Goal: Task Accomplishment & Management: Manage account settings

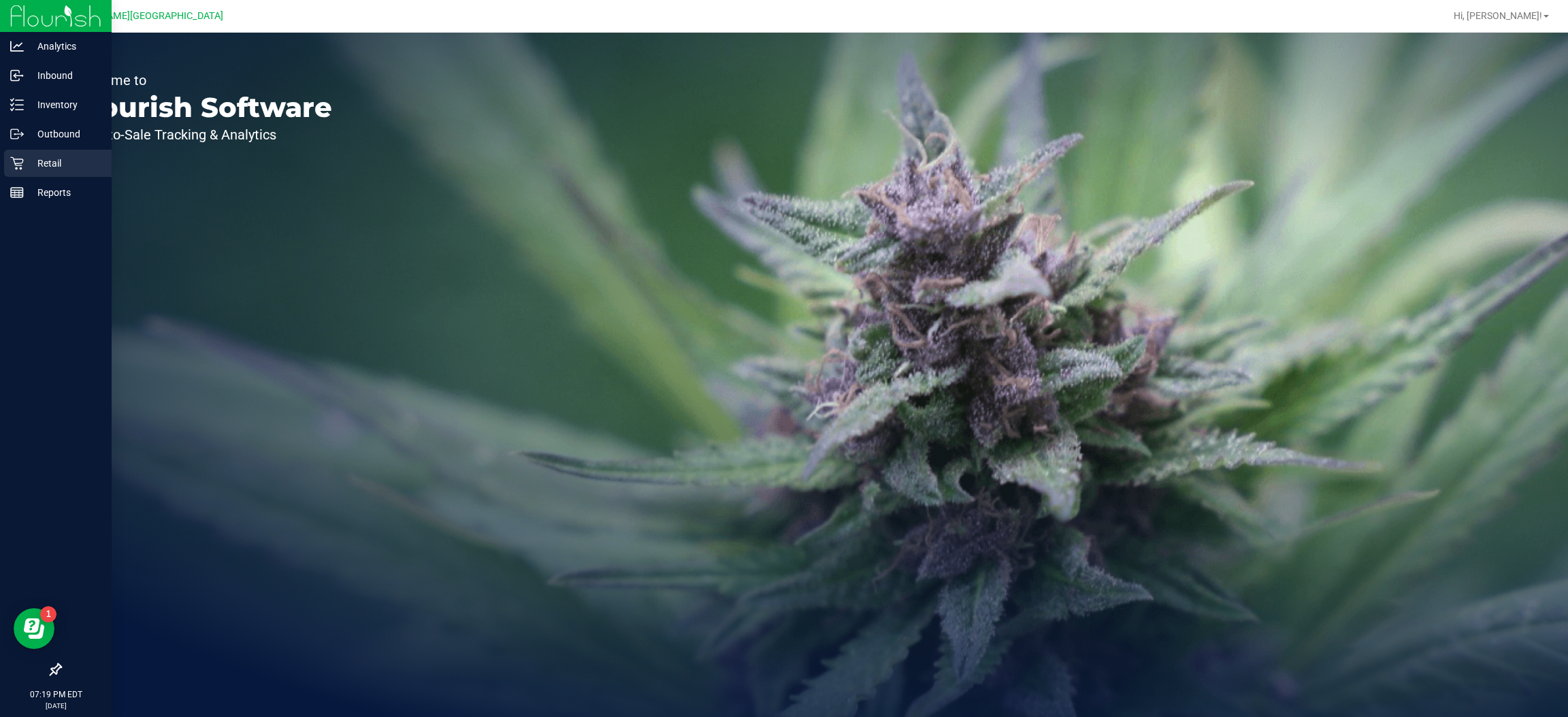
click at [43, 155] on p "Retail" at bounding box center [65, 163] width 81 height 16
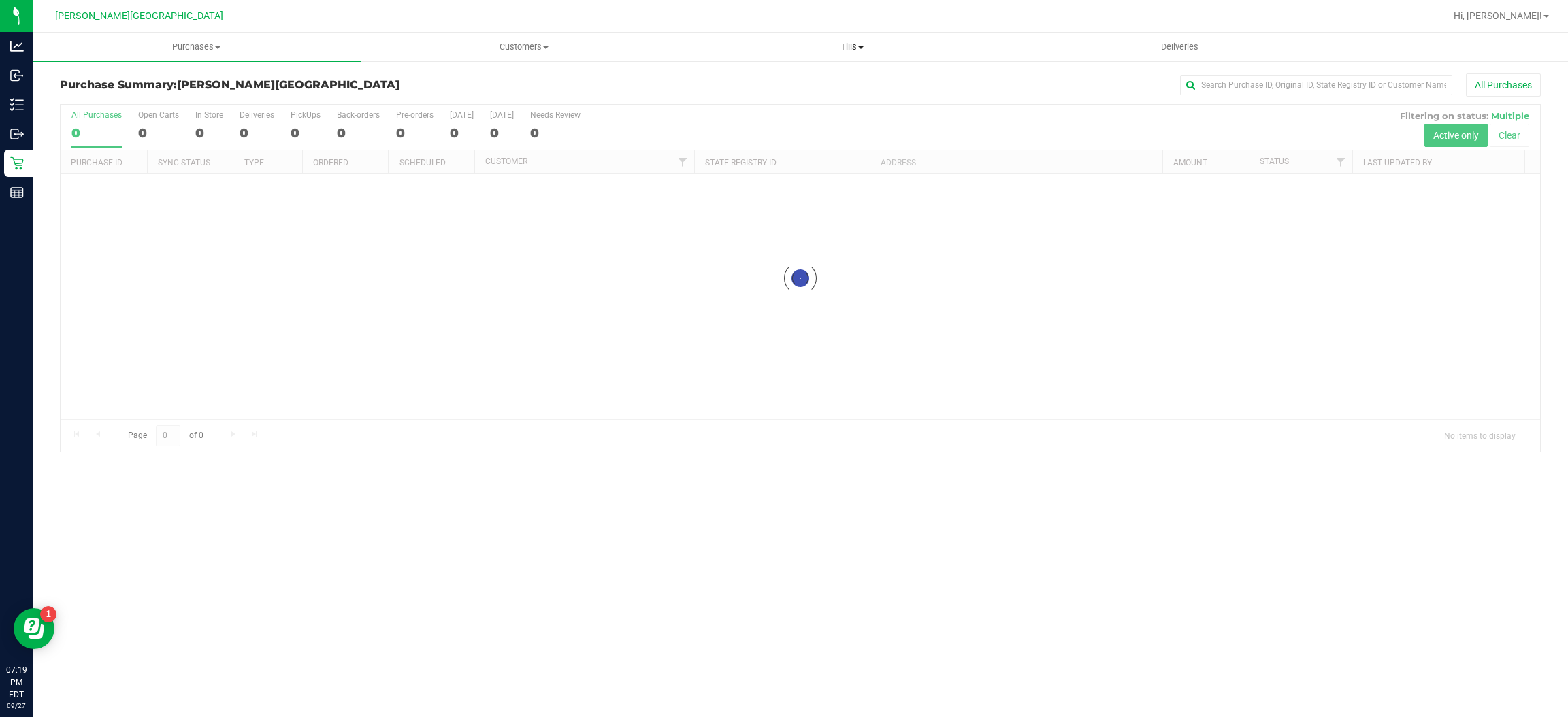
click at [839, 45] on span "Tills" at bounding box center [853, 46] width 327 height 13
click at [798, 84] on li "Manage tills" at bounding box center [852, 82] width 328 height 16
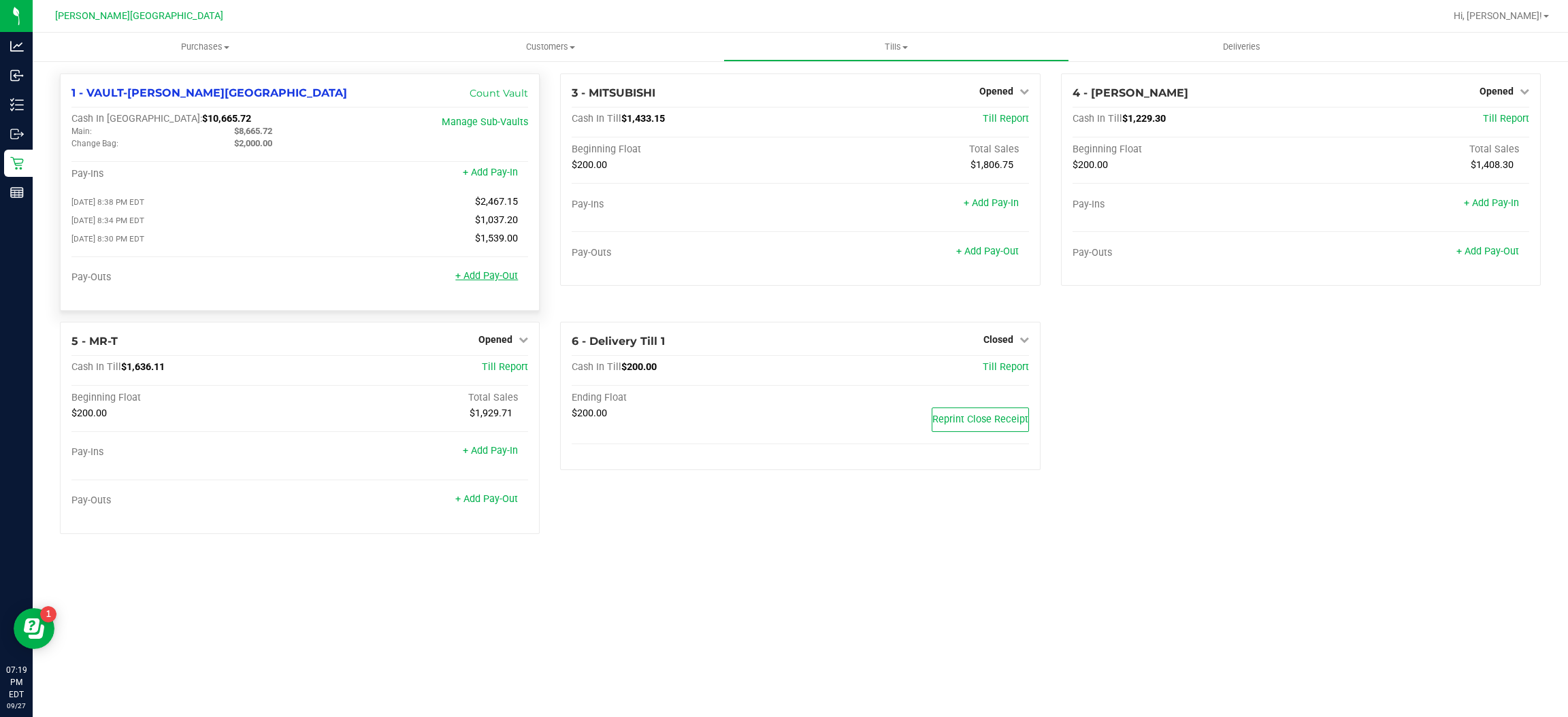
click at [497, 275] on link "+ Add Pay-Out" at bounding box center [487, 276] width 63 height 12
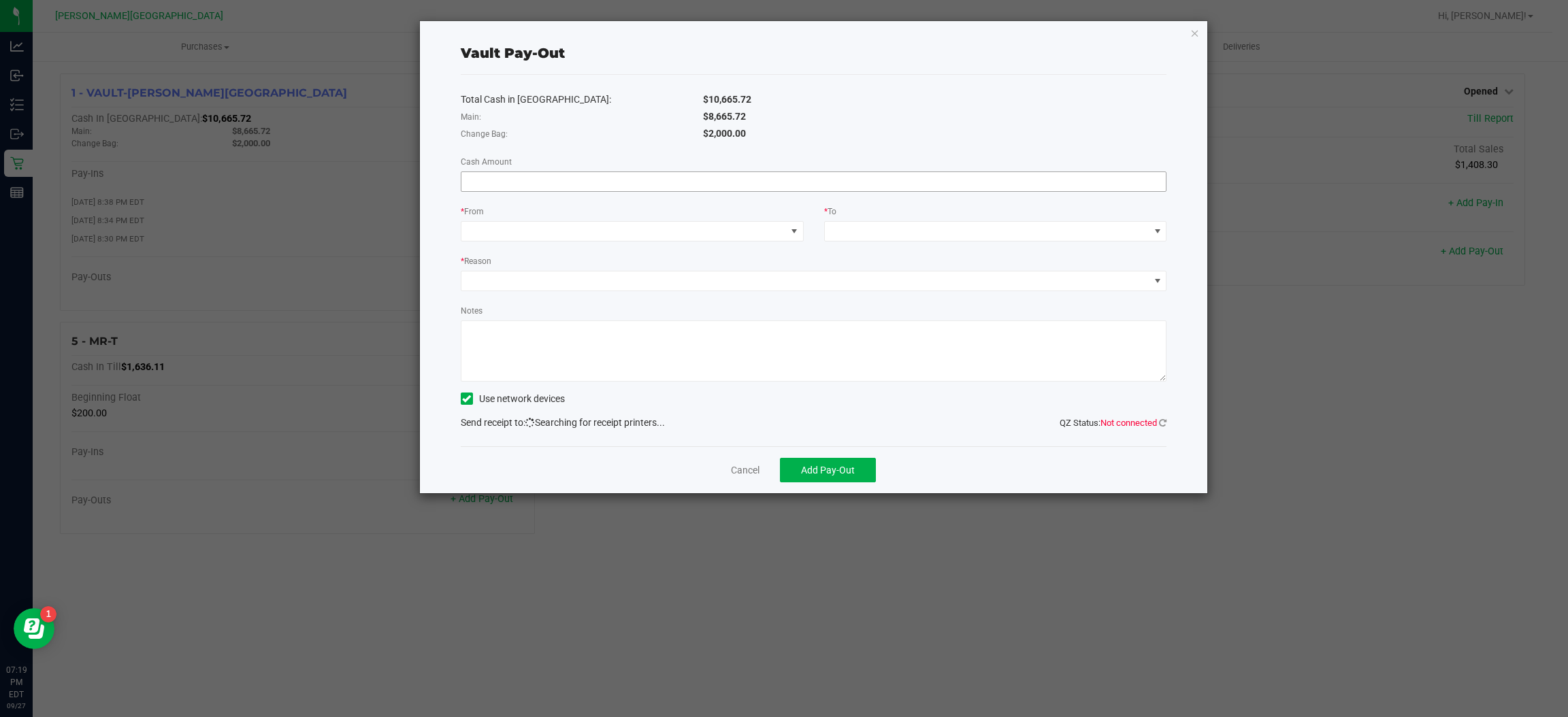
click at [763, 187] on input at bounding box center [814, 182] width 706 height 19
click at [1192, 34] on icon "button" at bounding box center [1195, 32] width 10 height 16
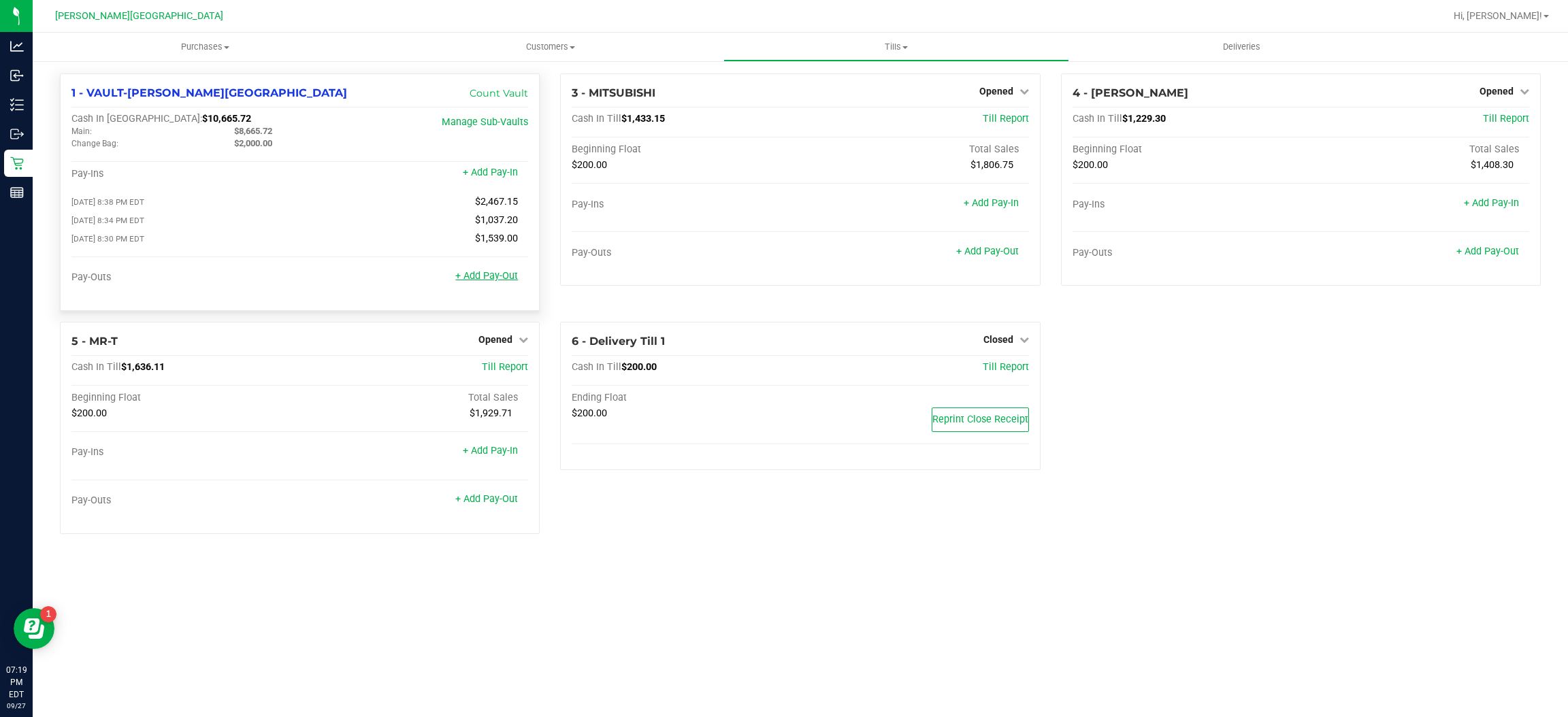
click at [498, 277] on link "+ Add Pay-Out" at bounding box center [487, 276] width 63 height 12
click at [491, 170] on link "+ Add Pay-In" at bounding box center [490, 172] width 55 height 12
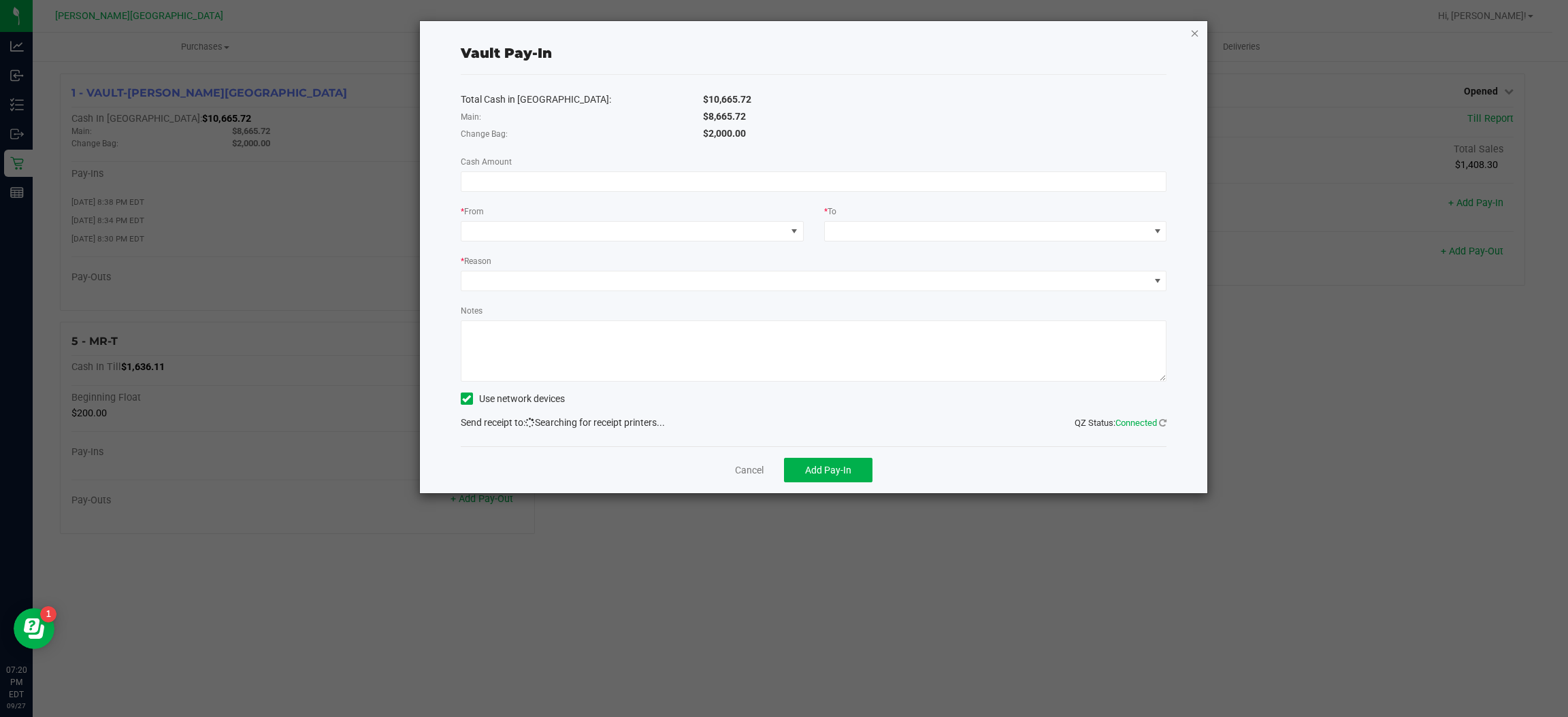
click at [1192, 36] on icon "button" at bounding box center [1195, 32] width 10 height 16
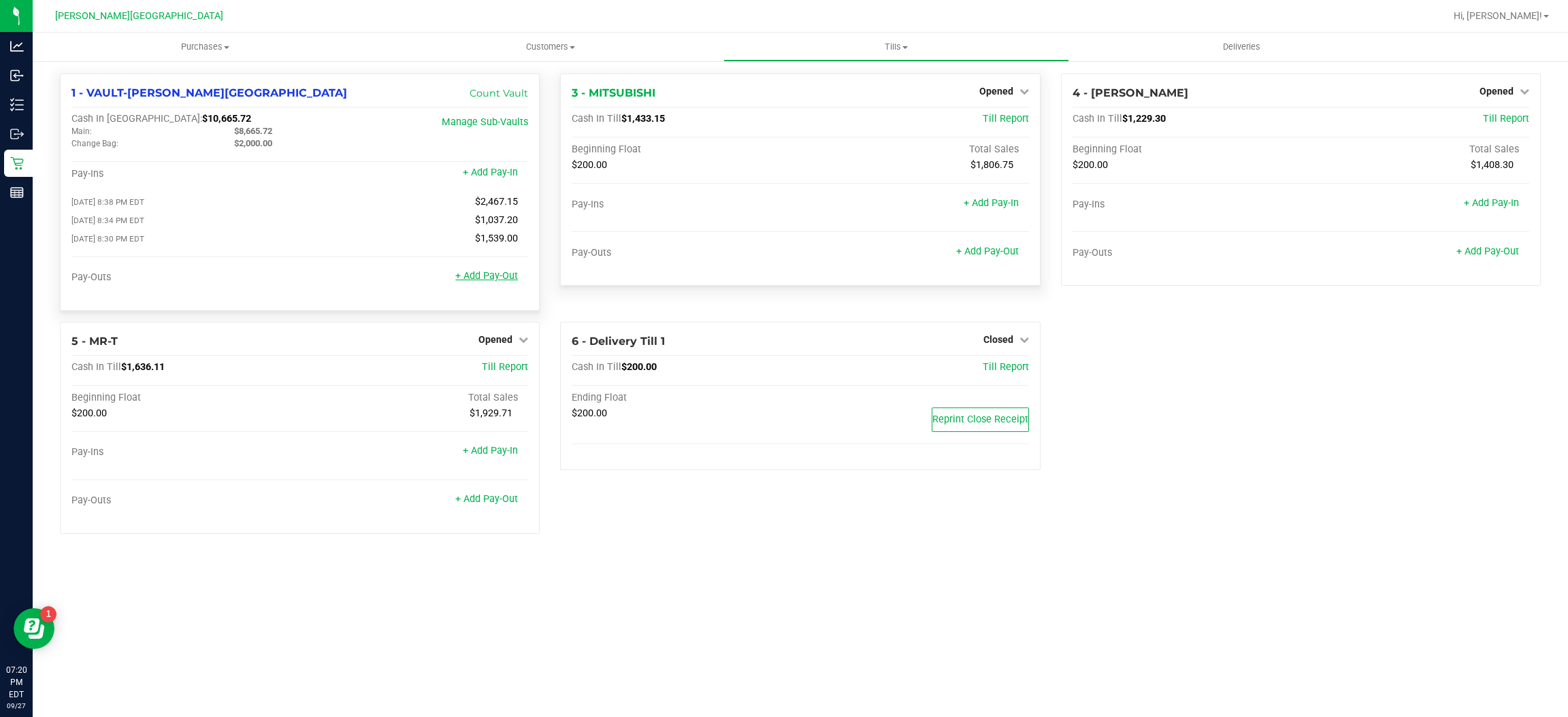
click at [499, 274] on link "+ Add Pay-Out" at bounding box center [487, 276] width 63 height 12
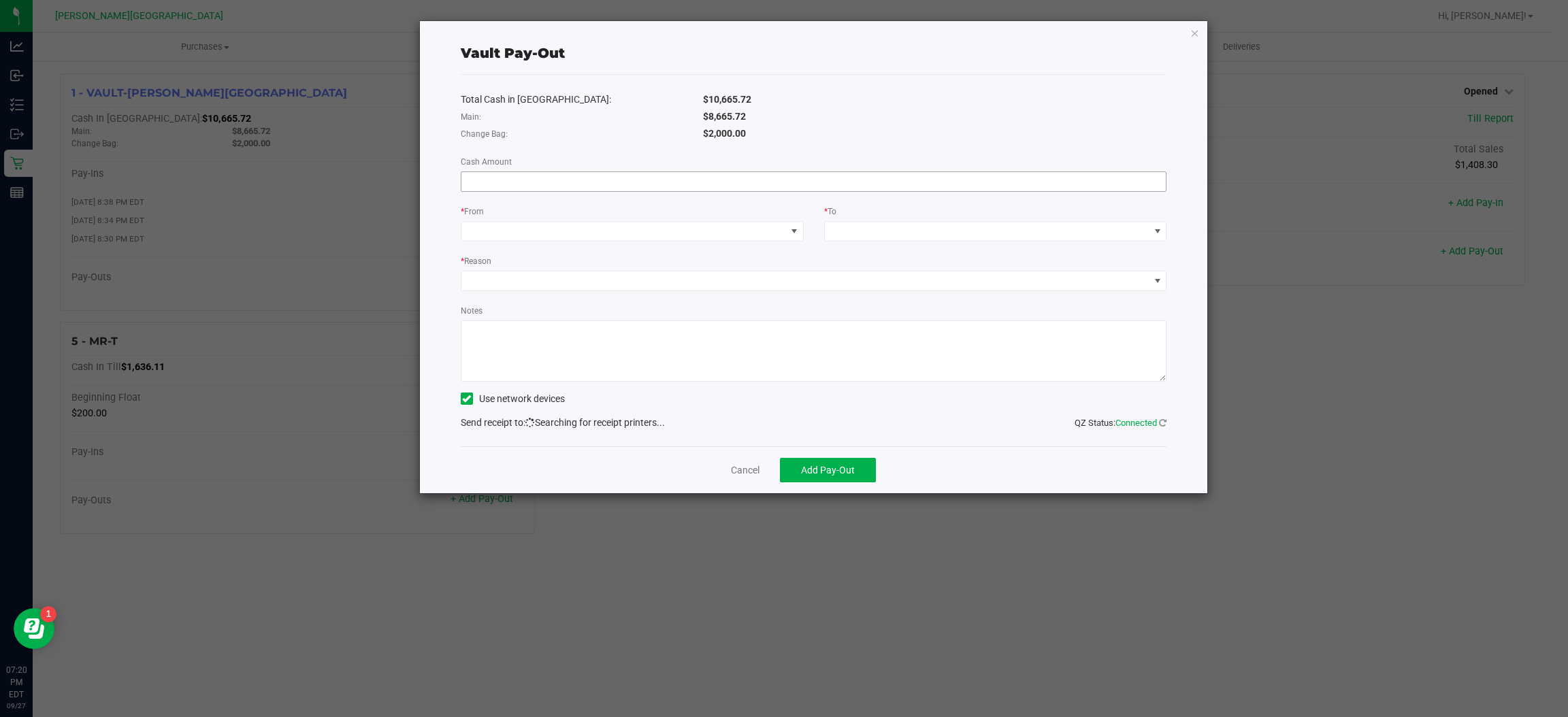
click at [560, 180] on input at bounding box center [814, 182] width 706 height 19
type input "$8,665.72"
click at [678, 233] on span at bounding box center [623, 231] width 324 height 19
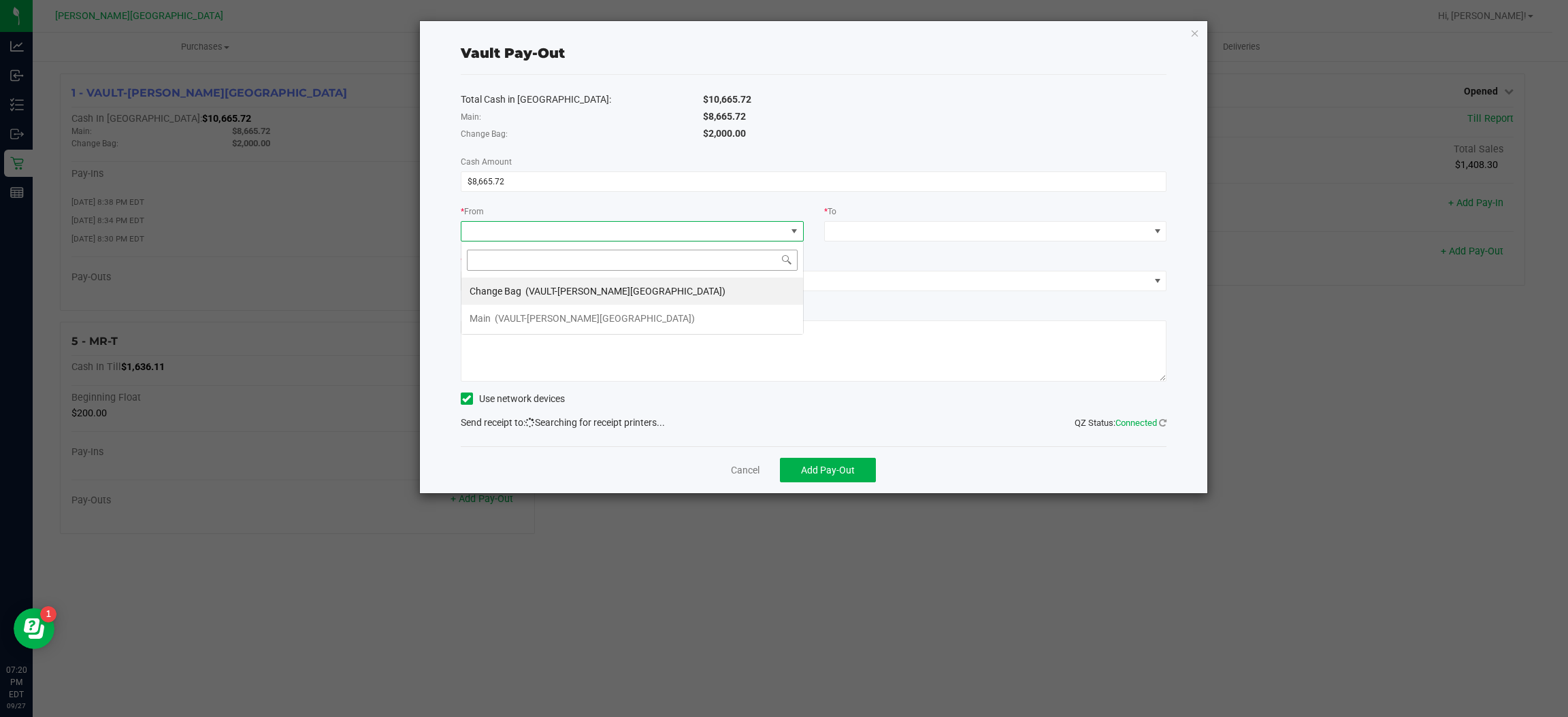
scroll to position [21, 342]
click at [581, 316] on span "(VAULT-[PERSON_NAME][GEOGRAPHIC_DATA])" at bounding box center [594, 318] width 200 height 11
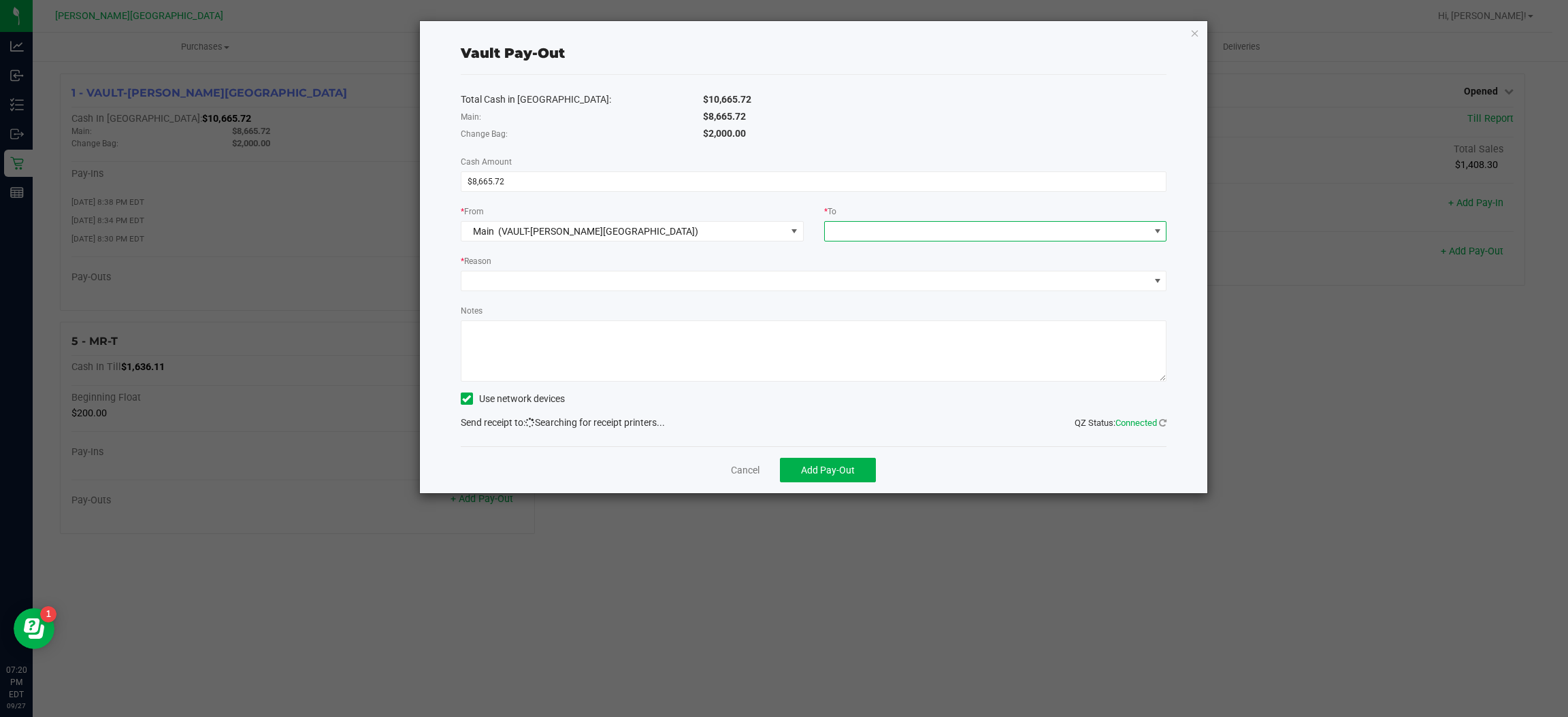
click at [862, 226] on span at bounding box center [986, 231] width 324 height 19
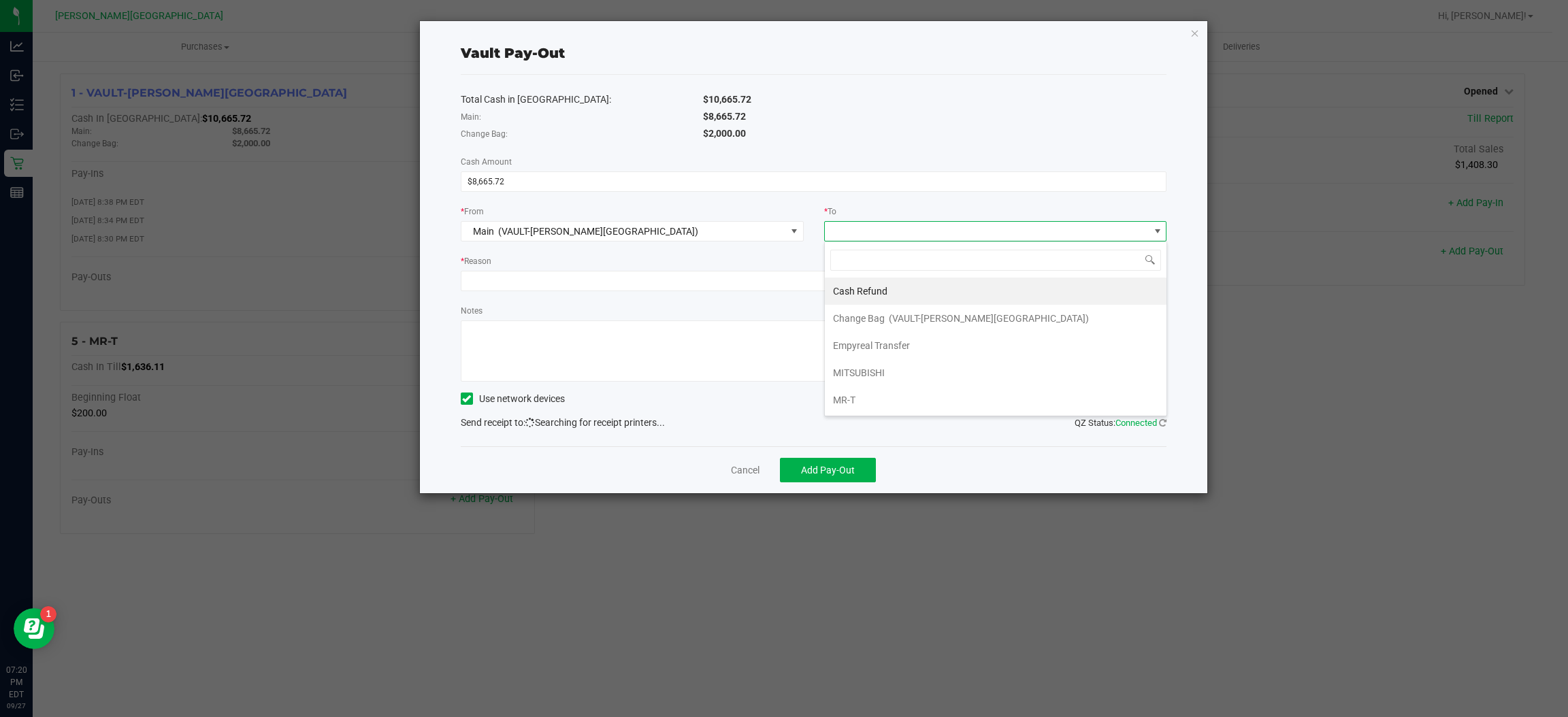
click at [893, 353] on div "Empyreal Transfer" at bounding box center [873, 345] width 79 height 24
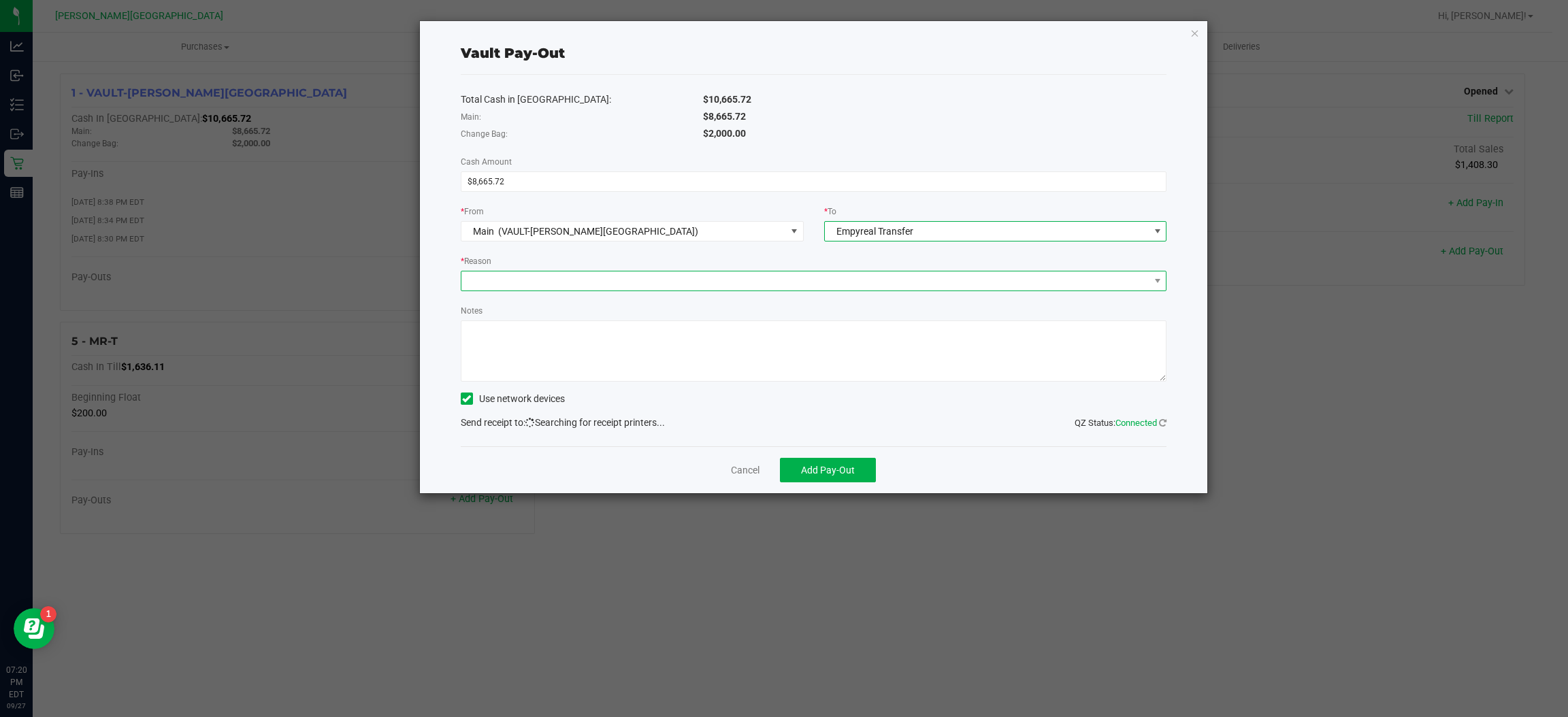
click at [804, 284] on span at bounding box center [805, 282] width 688 height 19
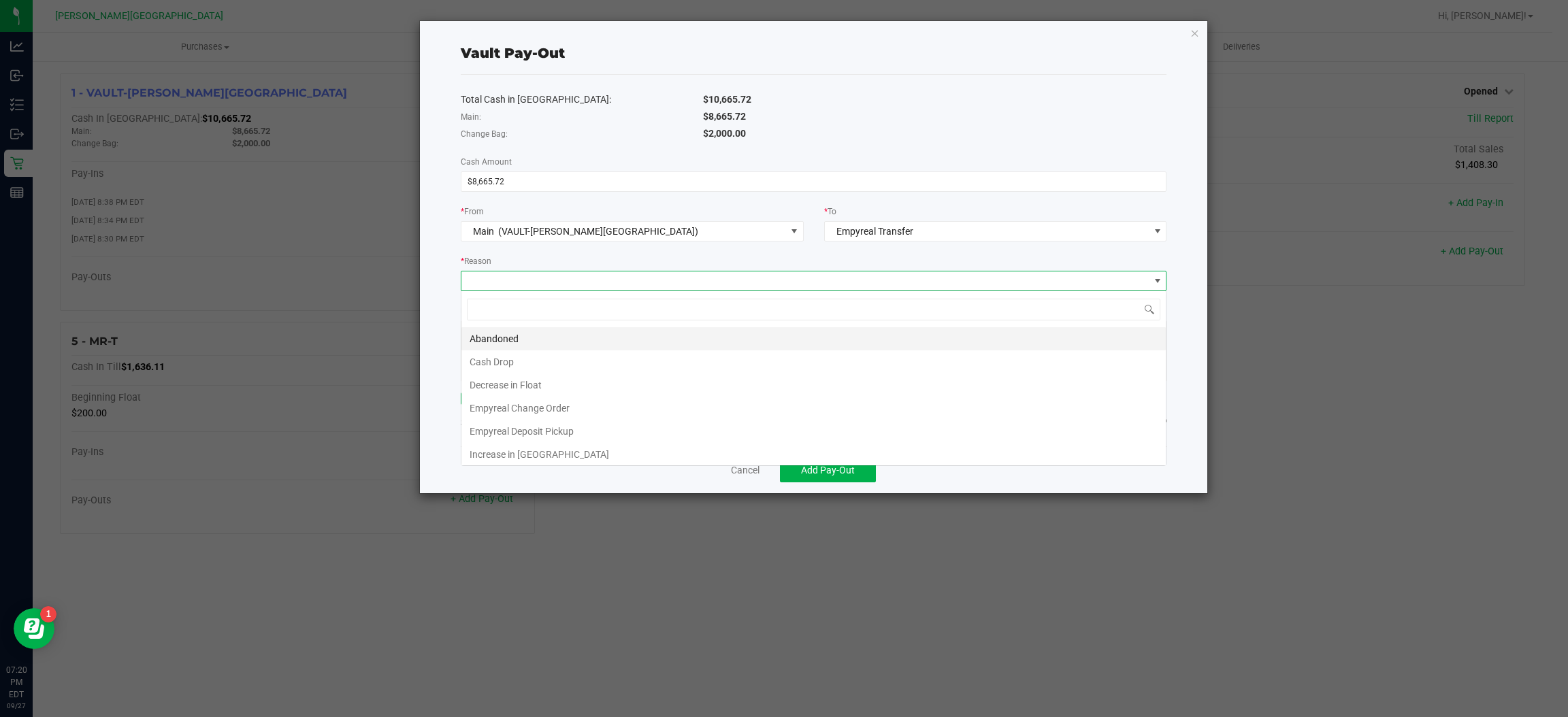
scroll to position [21, 707]
click at [603, 434] on li "Empyreal Deposit Pickup" at bounding box center [814, 432] width 705 height 23
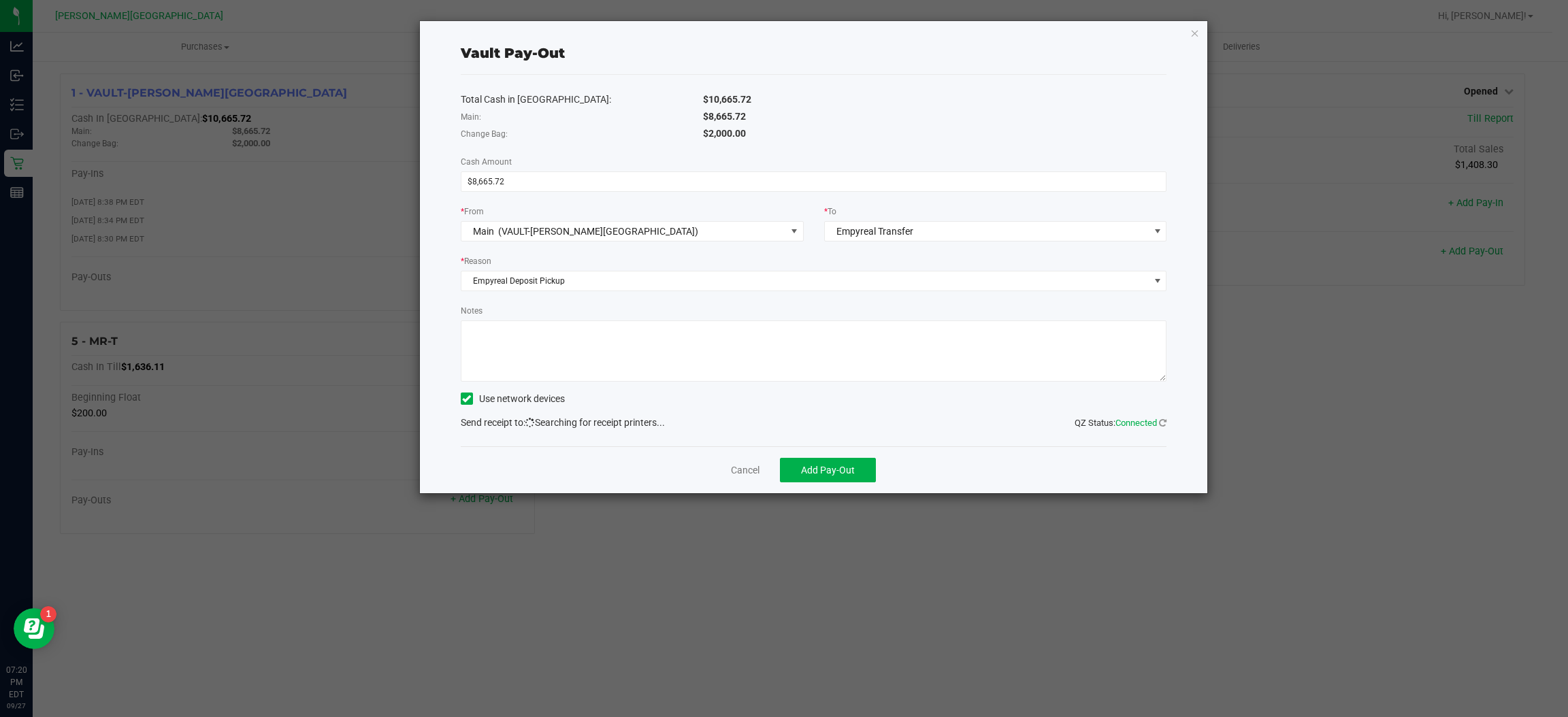
click at [595, 354] on textarea "Notes" at bounding box center [814, 350] width 707 height 61
type textarea "9/27"
click at [860, 471] on button "Add Pay-Out" at bounding box center [828, 469] width 96 height 24
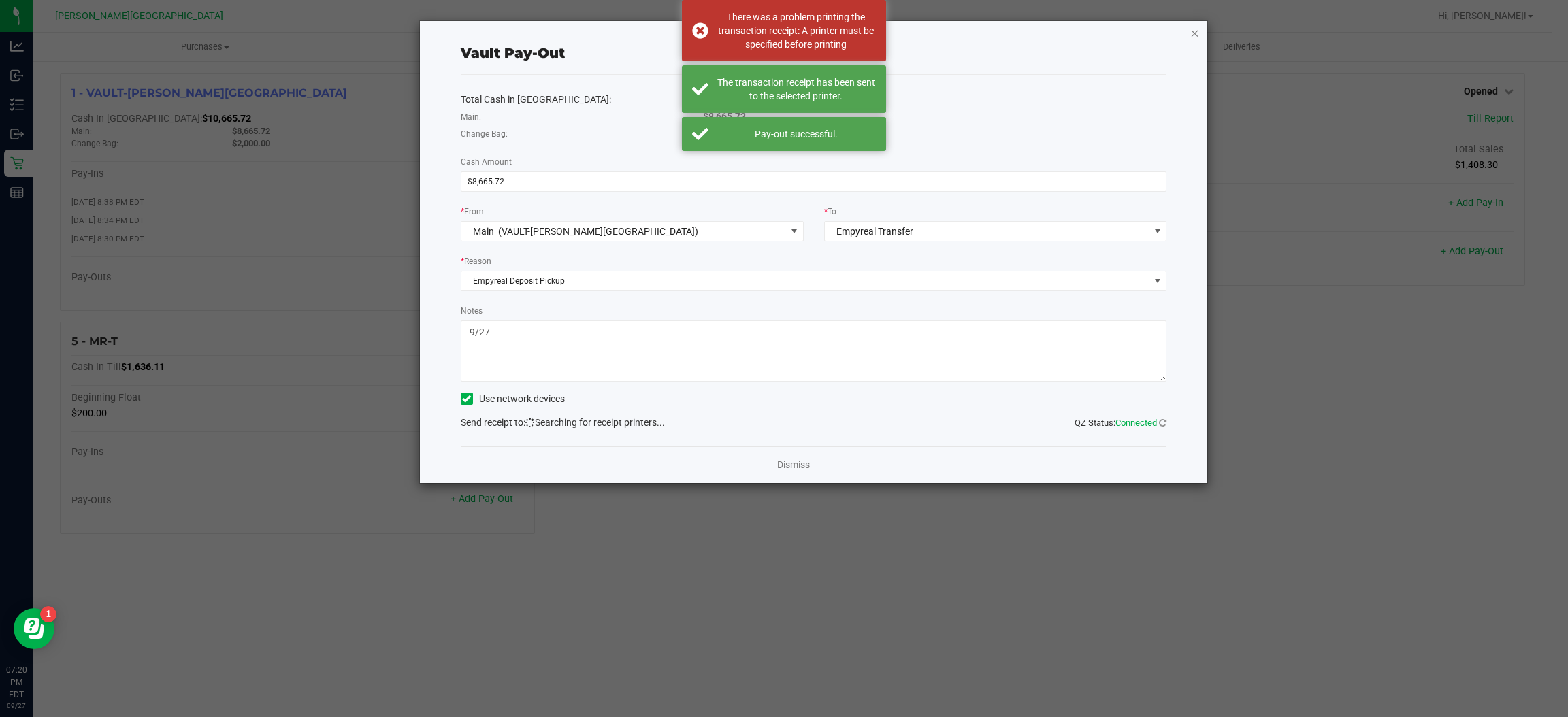
click at [1194, 31] on icon "button" at bounding box center [1195, 32] width 10 height 16
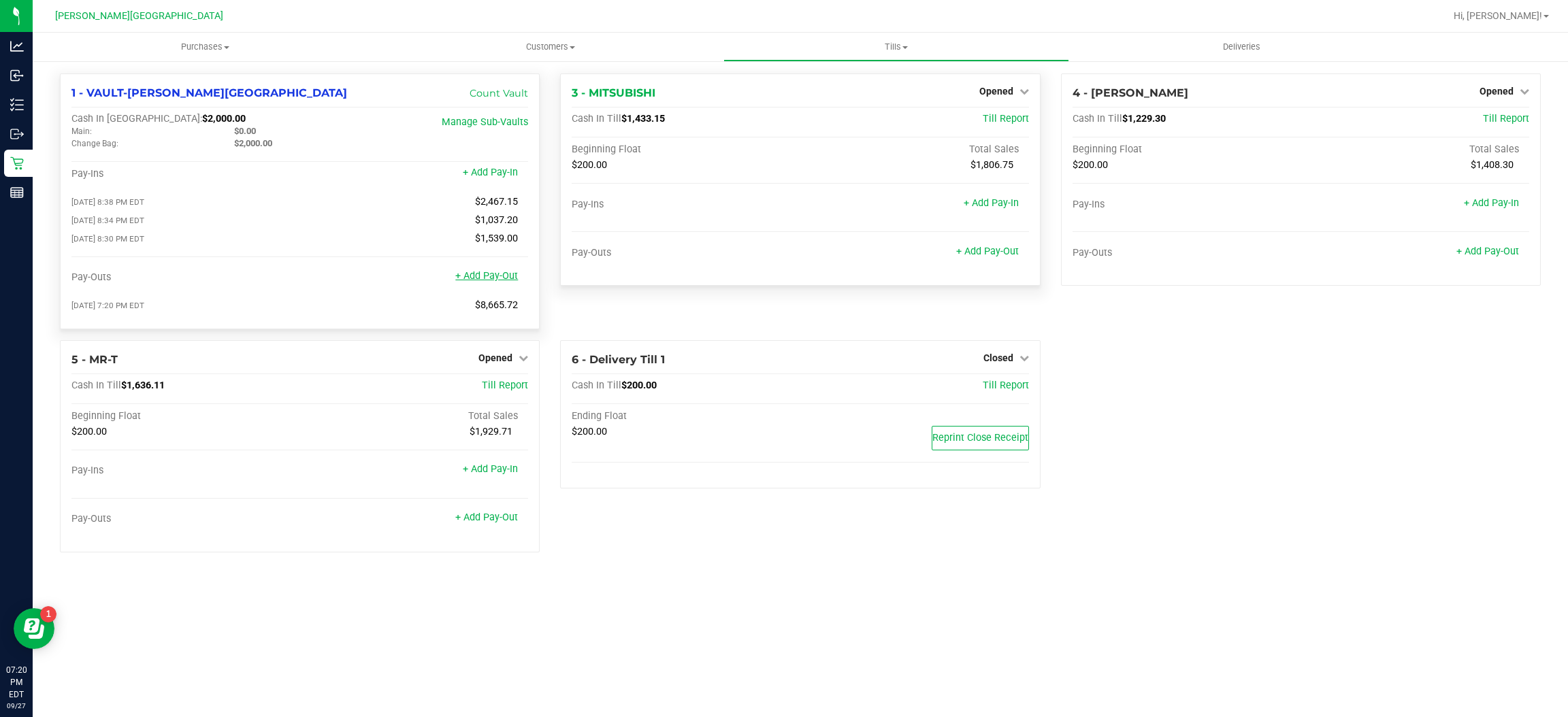
click at [514, 278] on link "+ Add Pay-Out" at bounding box center [487, 276] width 63 height 12
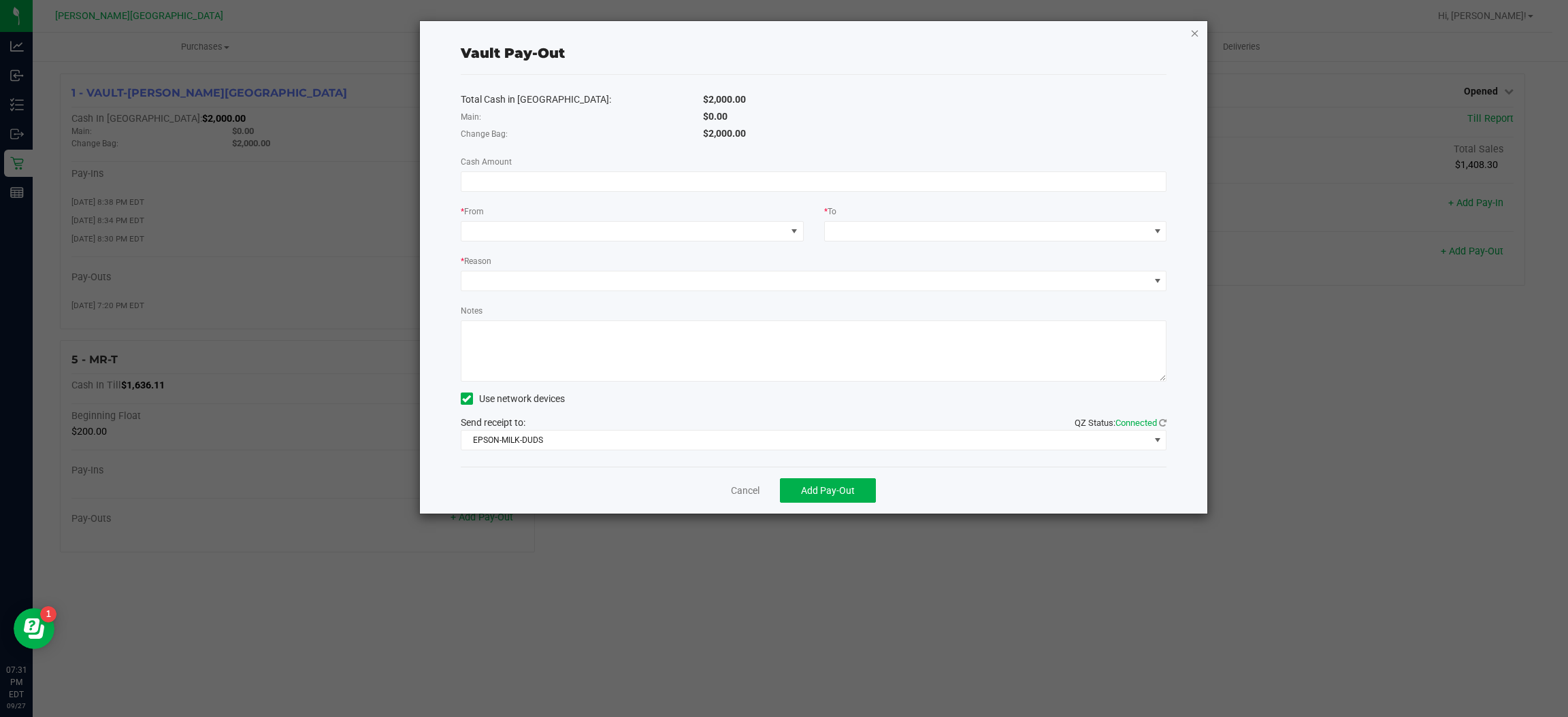
click at [1194, 31] on icon "button" at bounding box center [1195, 32] width 10 height 16
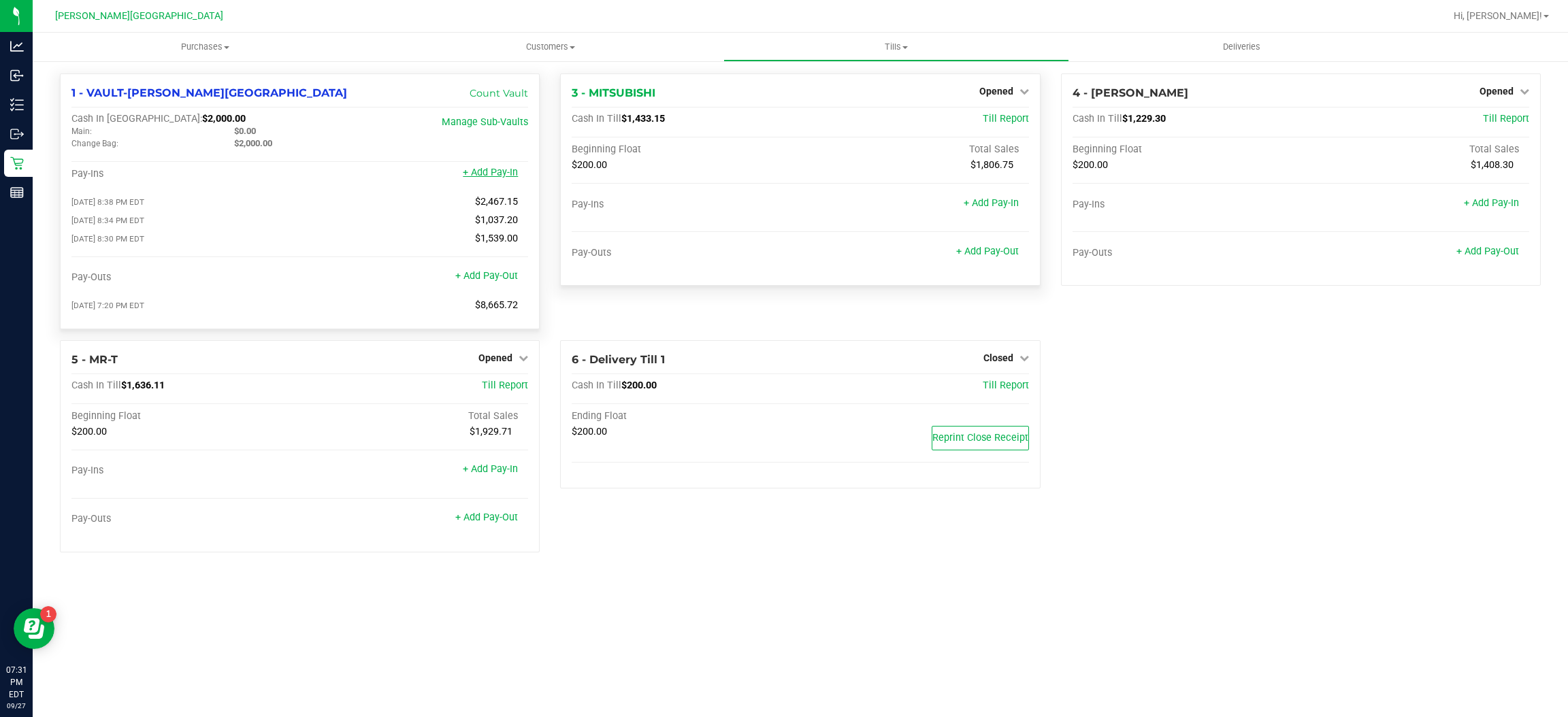
click at [499, 169] on link "+ Add Pay-In" at bounding box center [490, 172] width 55 height 12
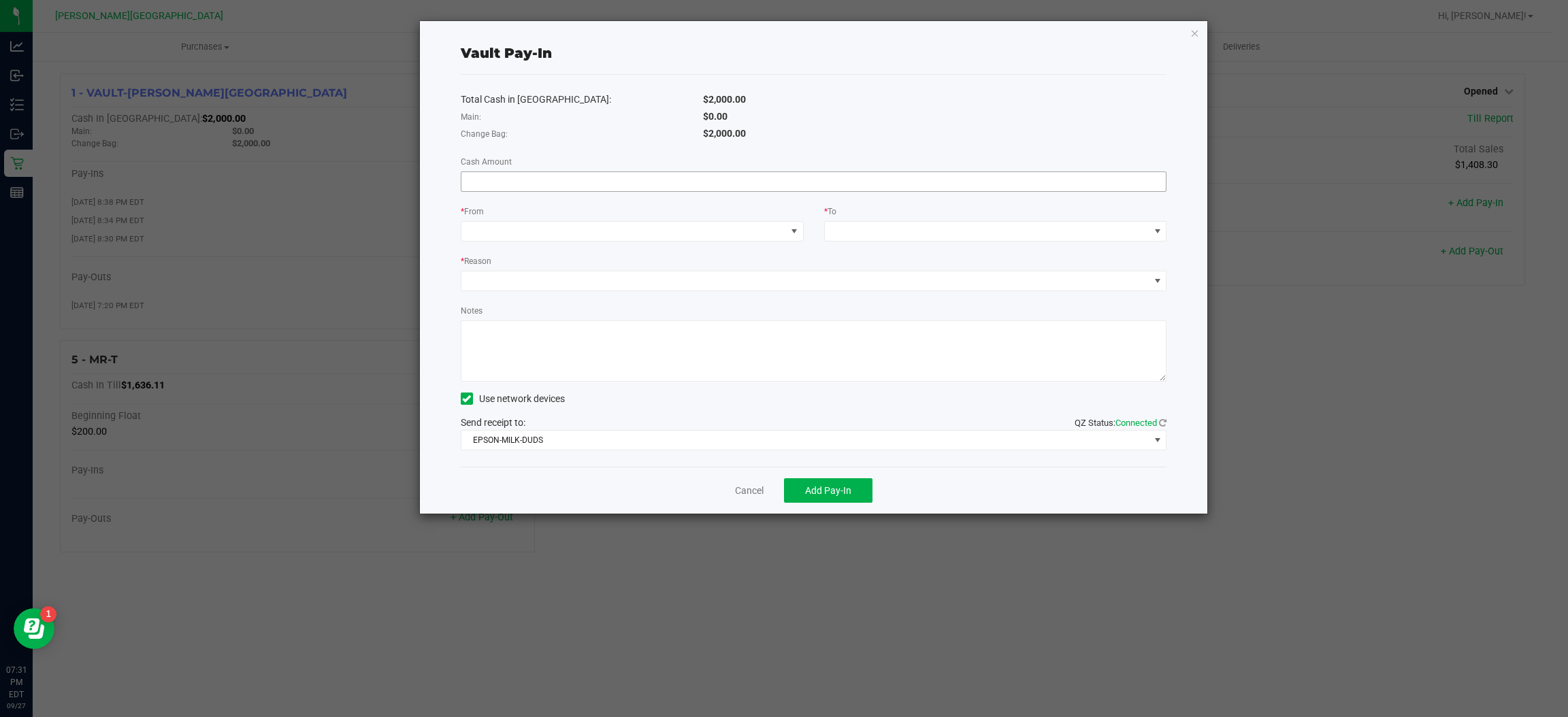
click at [1031, 175] on input at bounding box center [814, 182] width 706 height 19
type input "$470.00"
click at [781, 227] on span at bounding box center [623, 231] width 324 height 19
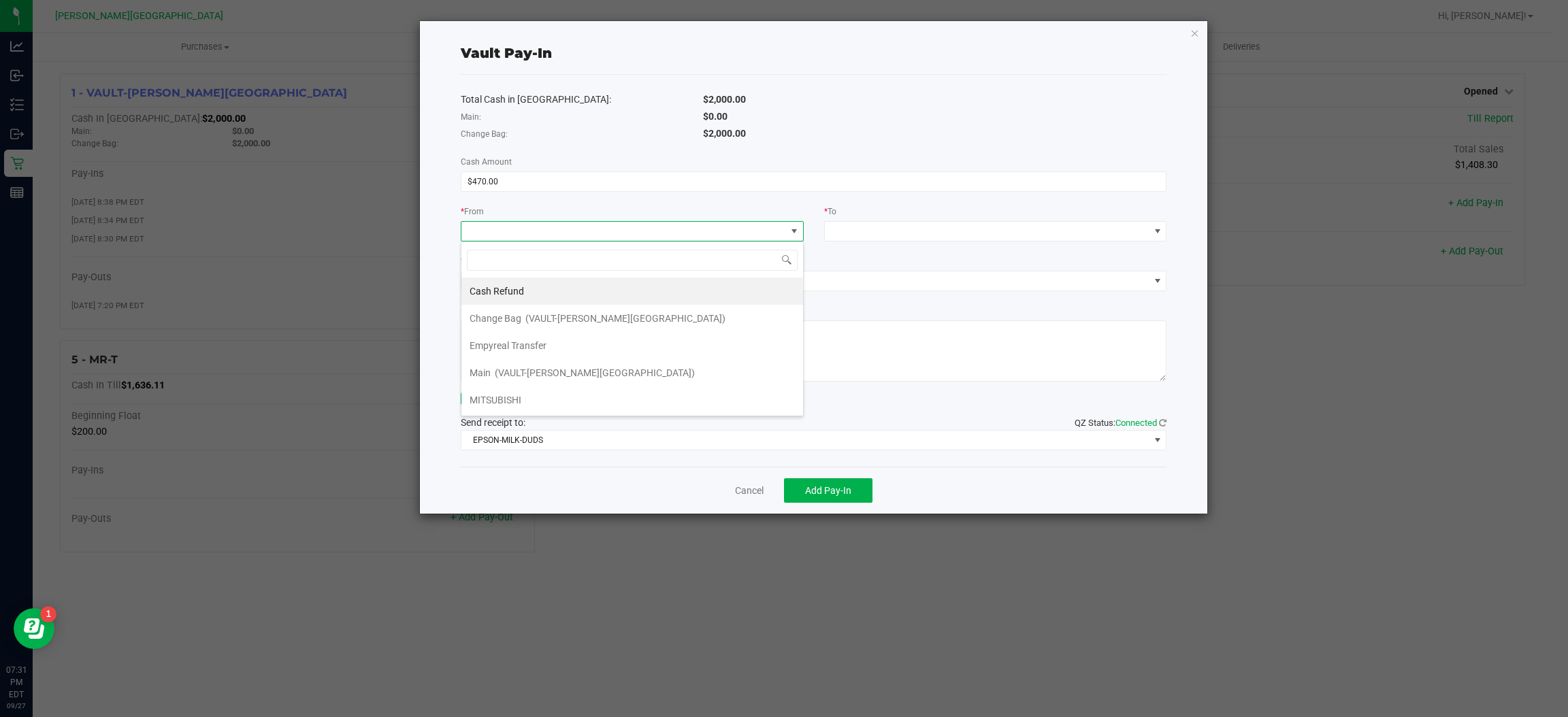
scroll to position [21, 342]
click at [561, 346] on li "Empyreal Transfer" at bounding box center [632, 345] width 342 height 27
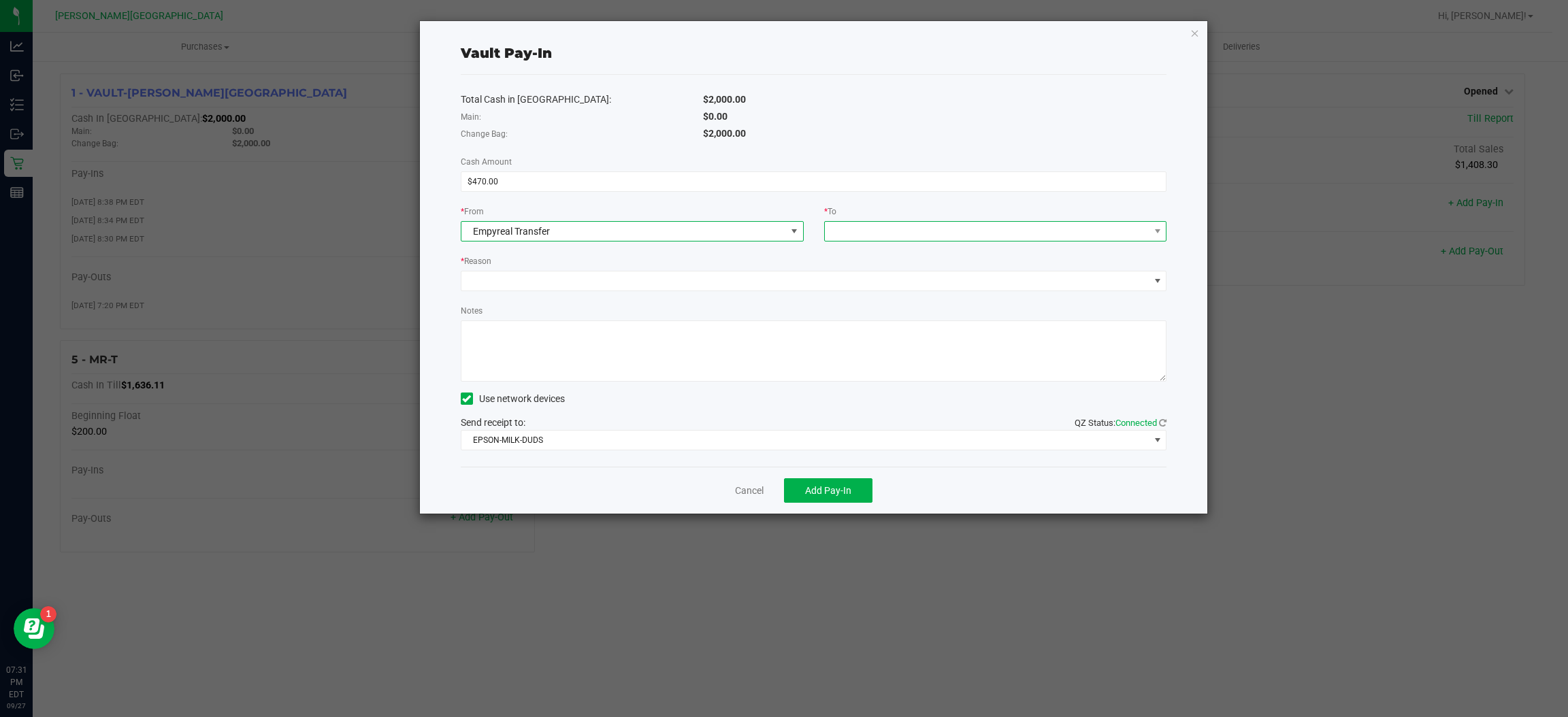
click at [865, 228] on span at bounding box center [986, 231] width 324 height 19
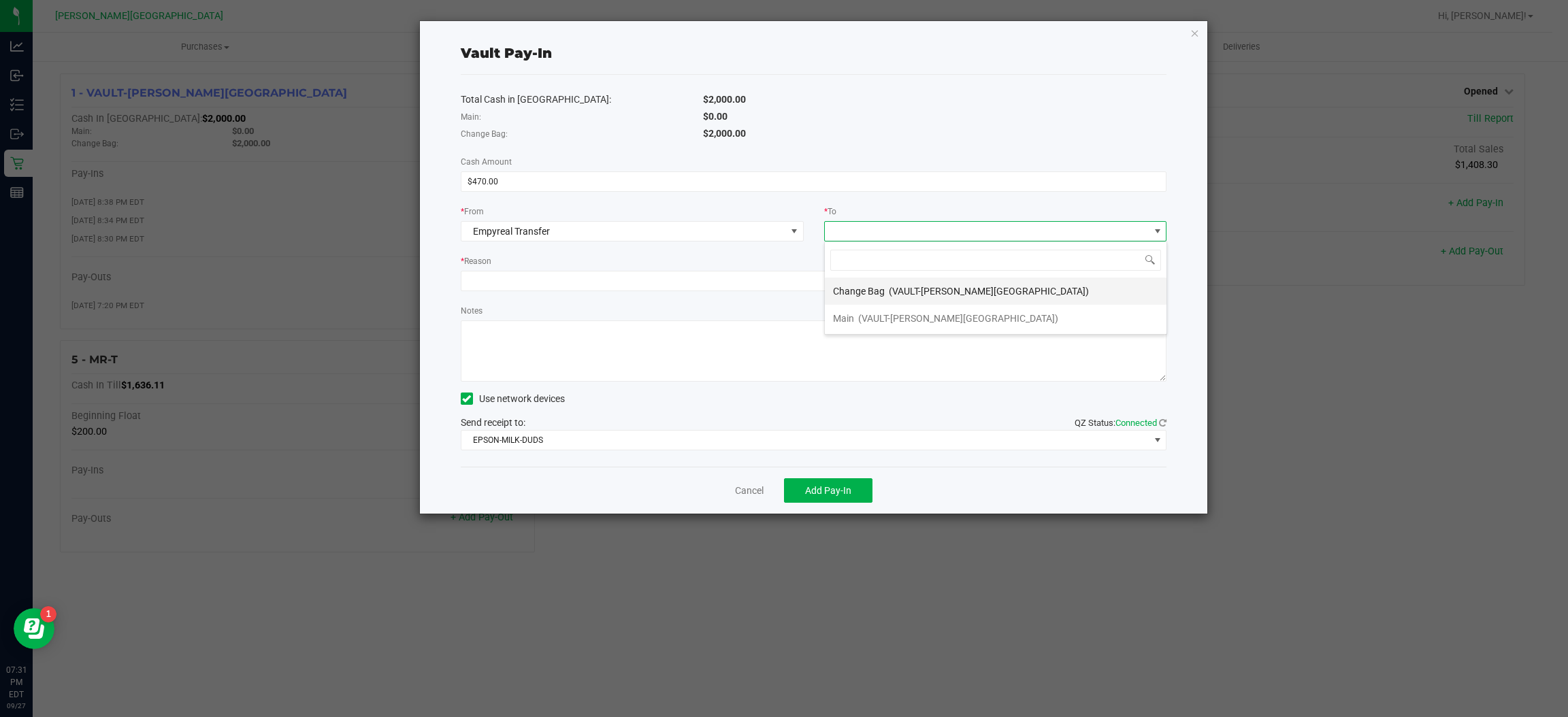
click at [878, 280] on div "Change Bag (VAULT-[PERSON_NAME][GEOGRAPHIC_DATA])" at bounding box center [961, 290] width 256 height 24
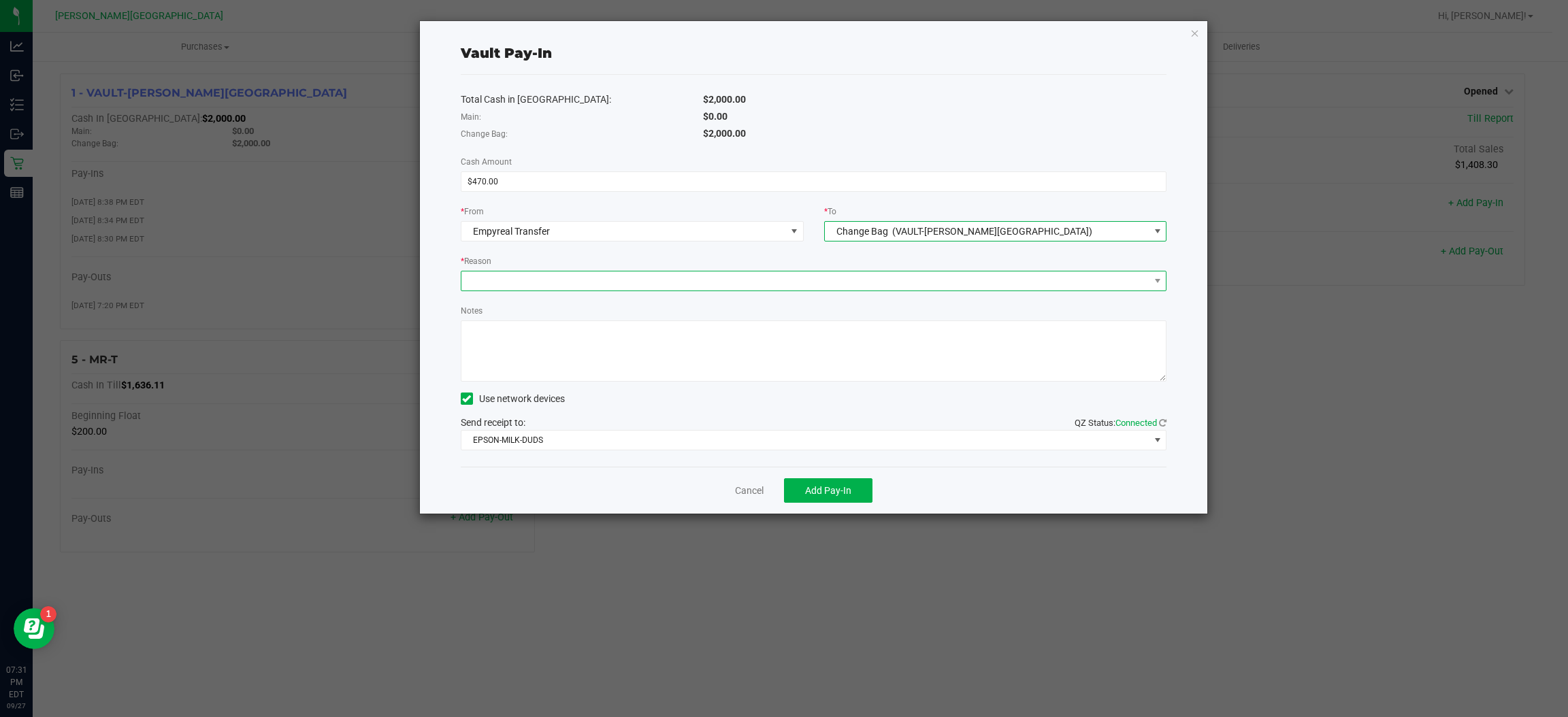
click at [815, 284] on span at bounding box center [805, 282] width 688 height 19
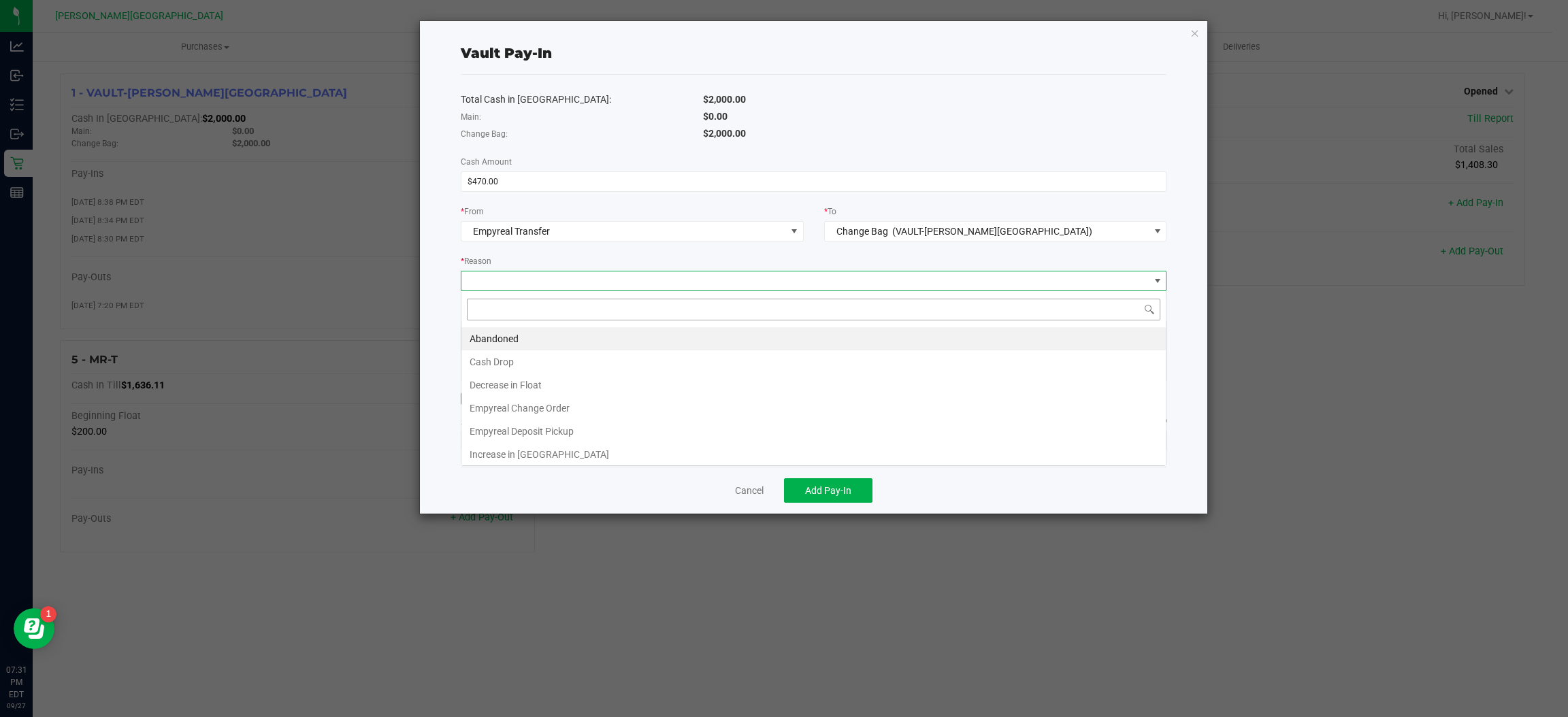
scroll to position [21, 707]
click at [565, 405] on li "Empyreal Change Order" at bounding box center [814, 408] width 705 height 23
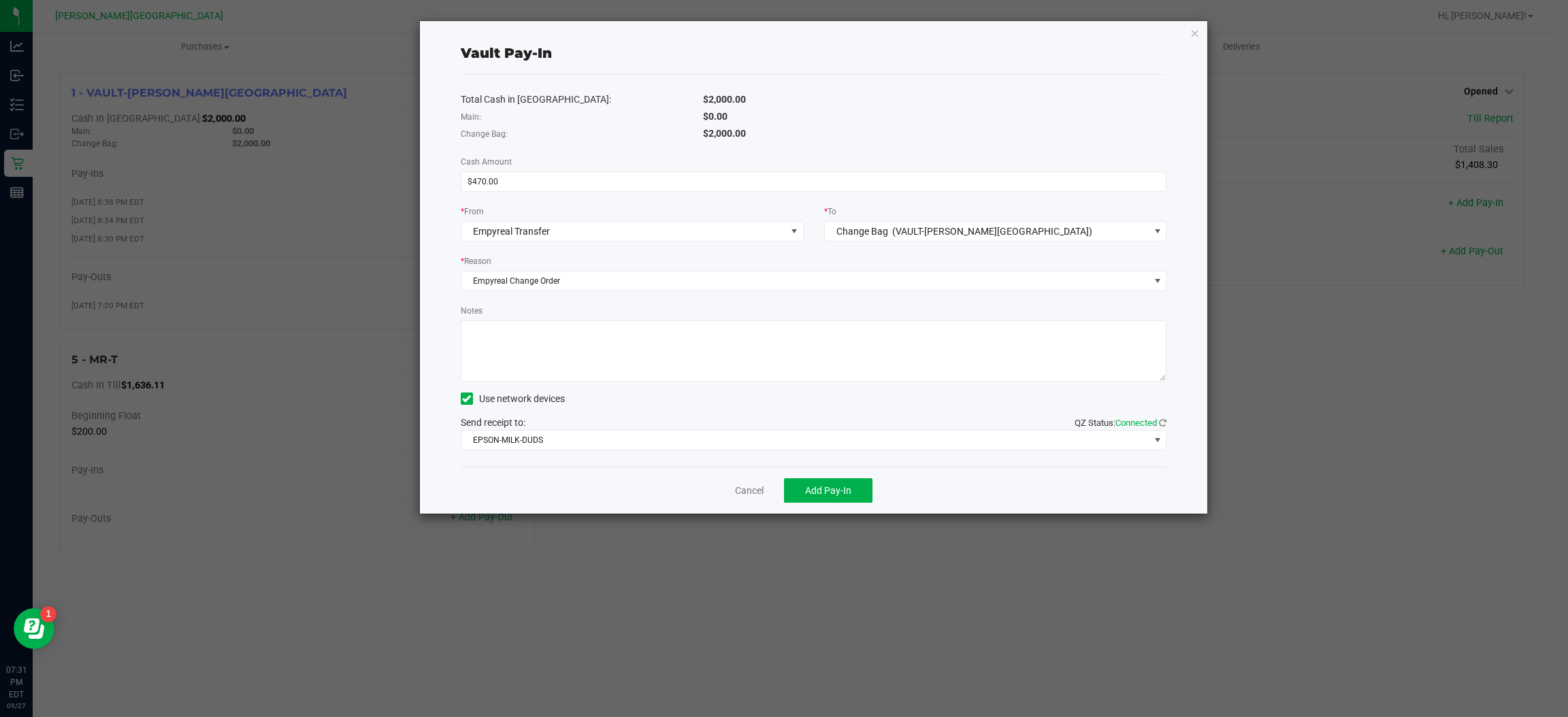
click at [583, 363] on textarea "Notes" at bounding box center [814, 350] width 707 height 61
type textarea "9/27 change order"
click at [843, 493] on span "Add Pay-In" at bounding box center [829, 490] width 46 height 11
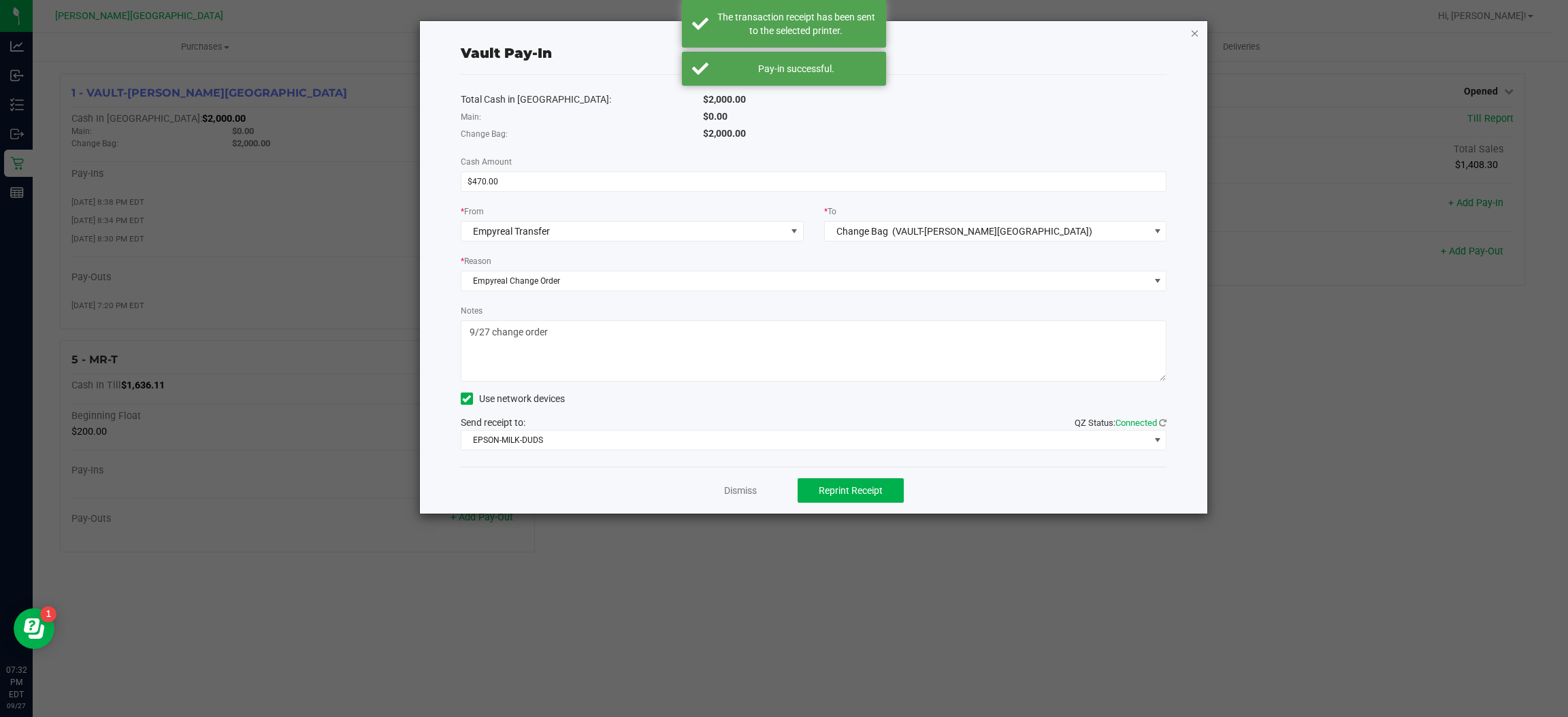
click at [1193, 27] on icon "button" at bounding box center [1195, 32] width 10 height 16
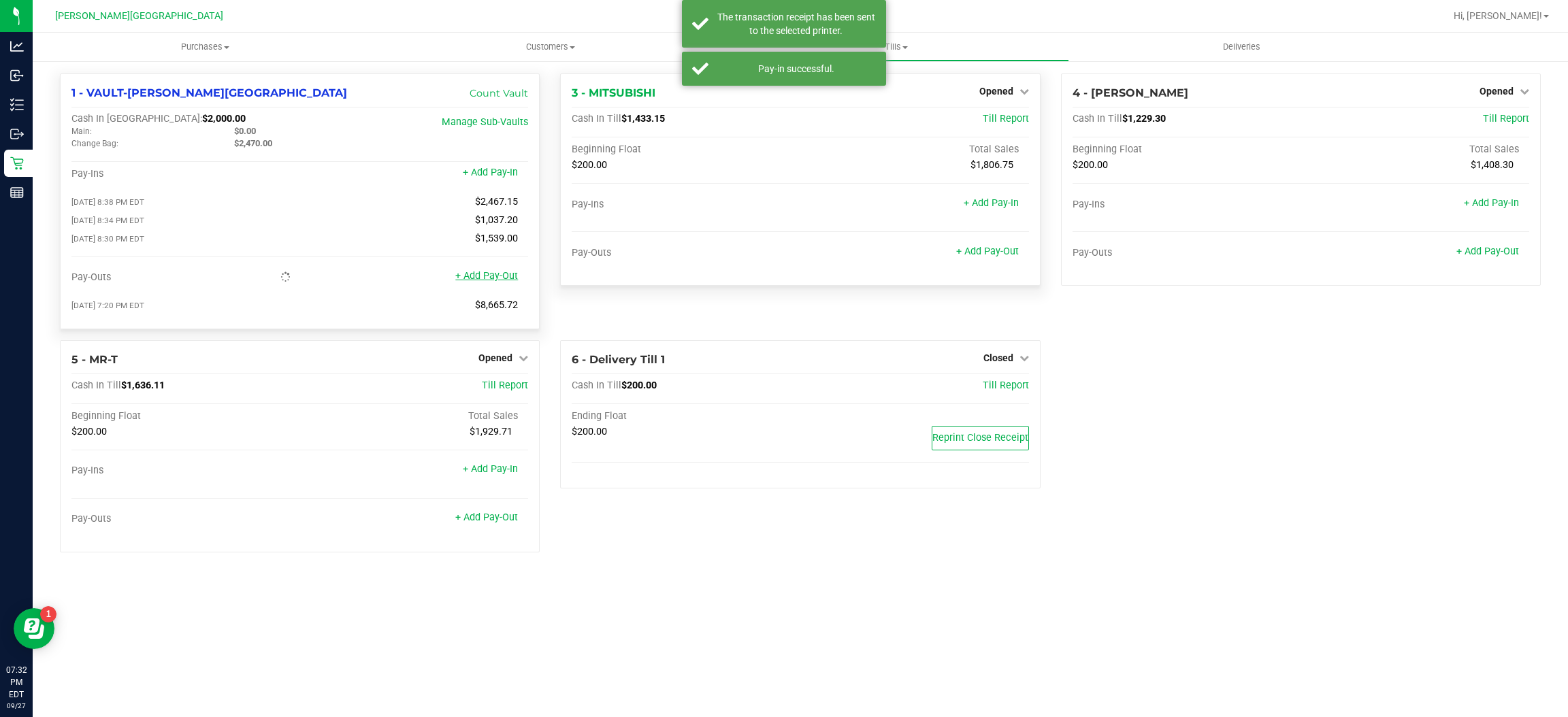
click at [481, 281] on link "+ Add Pay-Out" at bounding box center [487, 276] width 63 height 12
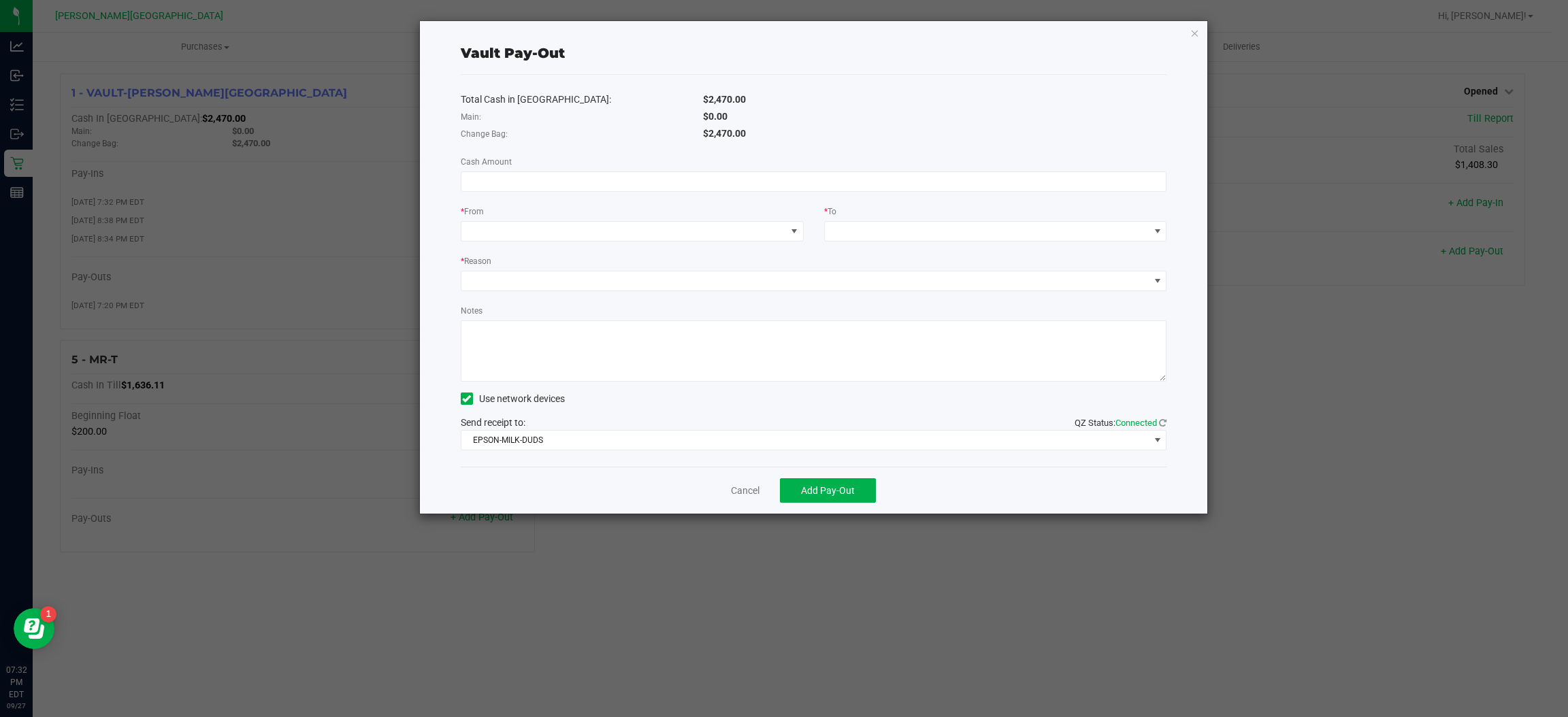
click at [646, 197] on div "Total Cash in Vault: $2,470.00 Main: $0.00 Change Bag: $2,470.00 Cash Amount * …" at bounding box center [814, 270] width 707 height 392
click at [647, 185] on input at bounding box center [814, 182] width 706 height 19
type input "$470.00"
click at [595, 235] on span at bounding box center [623, 231] width 324 height 19
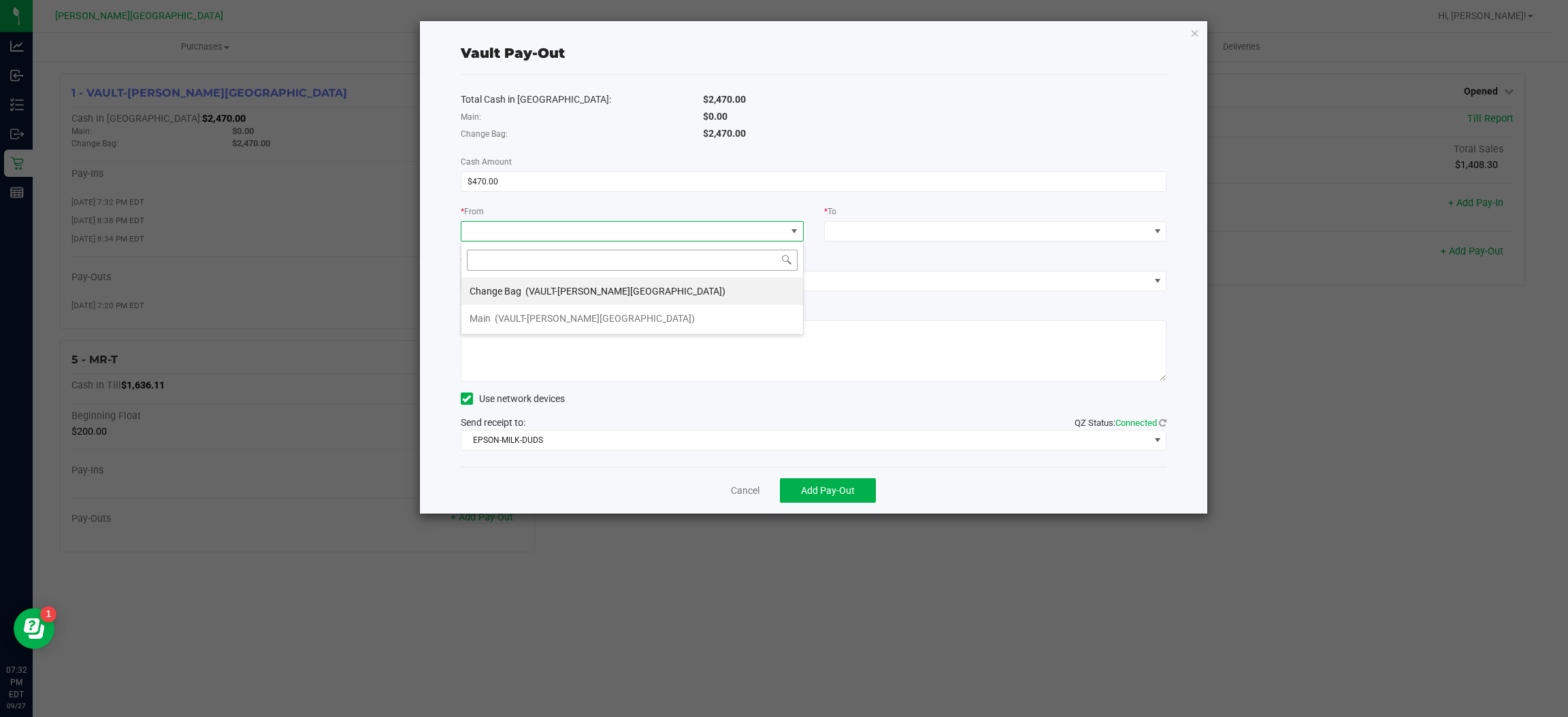
scroll to position [21, 342]
click at [599, 297] on span "(VAULT-[PERSON_NAME][GEOGRAPHIC_DATA])" at bounding box center [625, 290] width 200 height 11
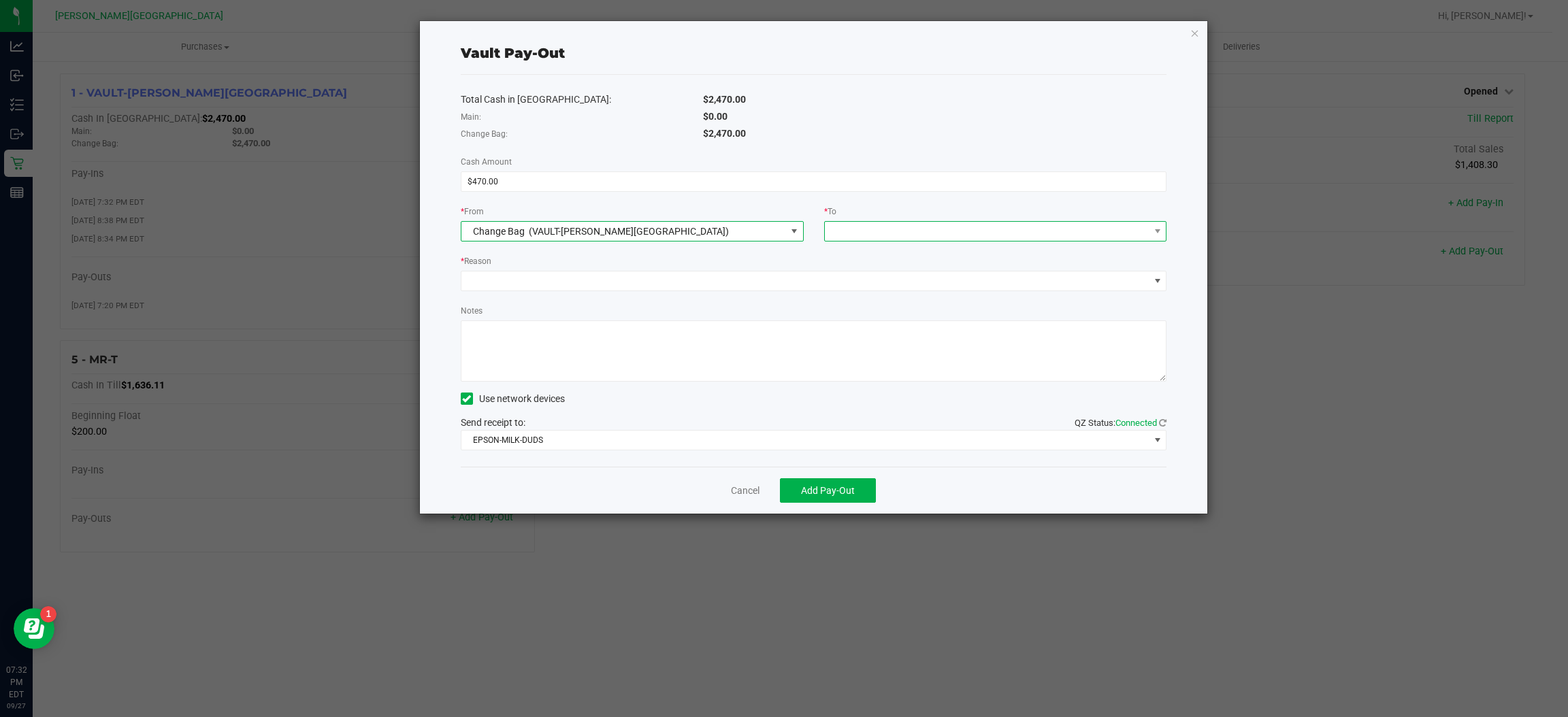
click at [868, 230] on span at bounding box center [986, 231] width 324 height 19
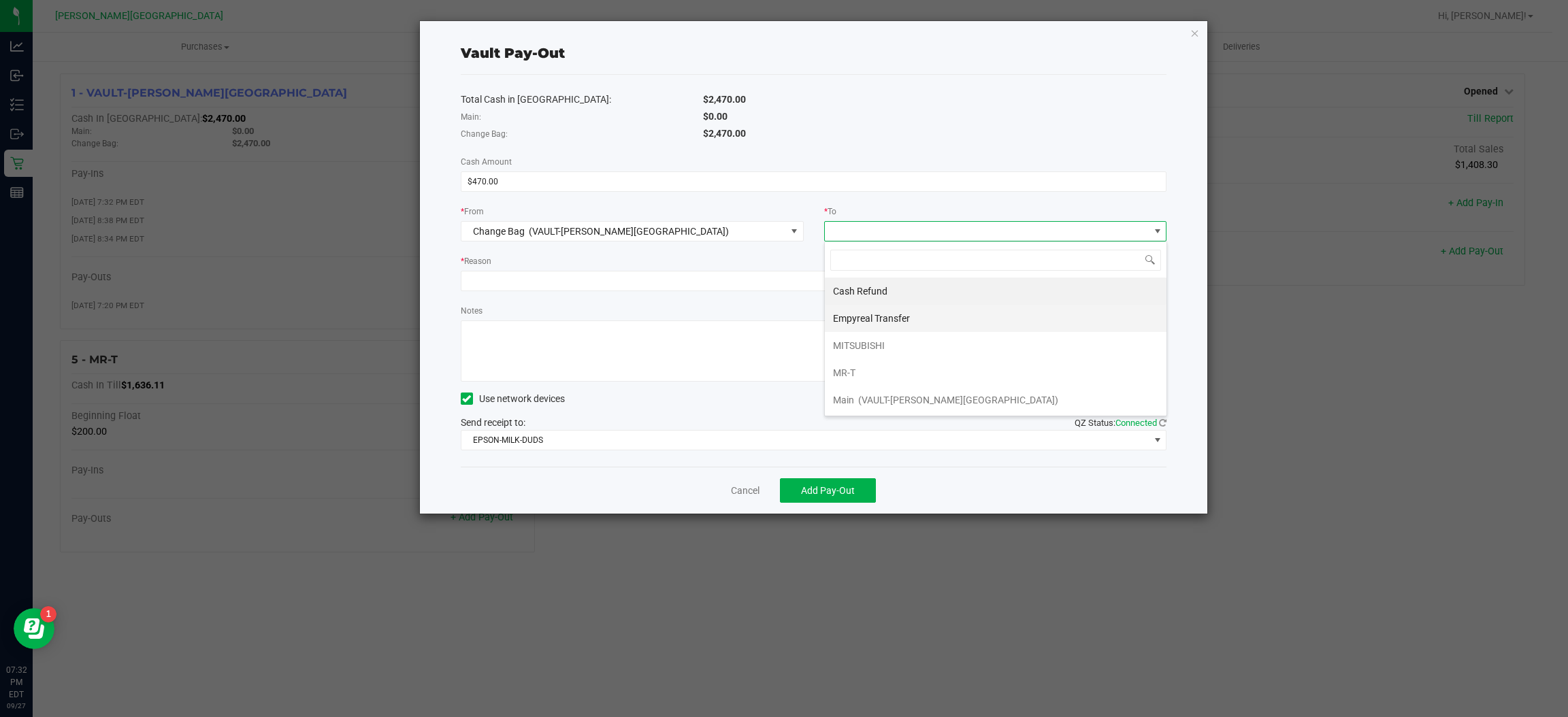
click at [876, 324] on span "Empyreal Transfer" at bounding box center [871, 318] width 76 height 11
click at [793, 264] on div "* Reason" at bounding box center [814, 262] width 707 height 17
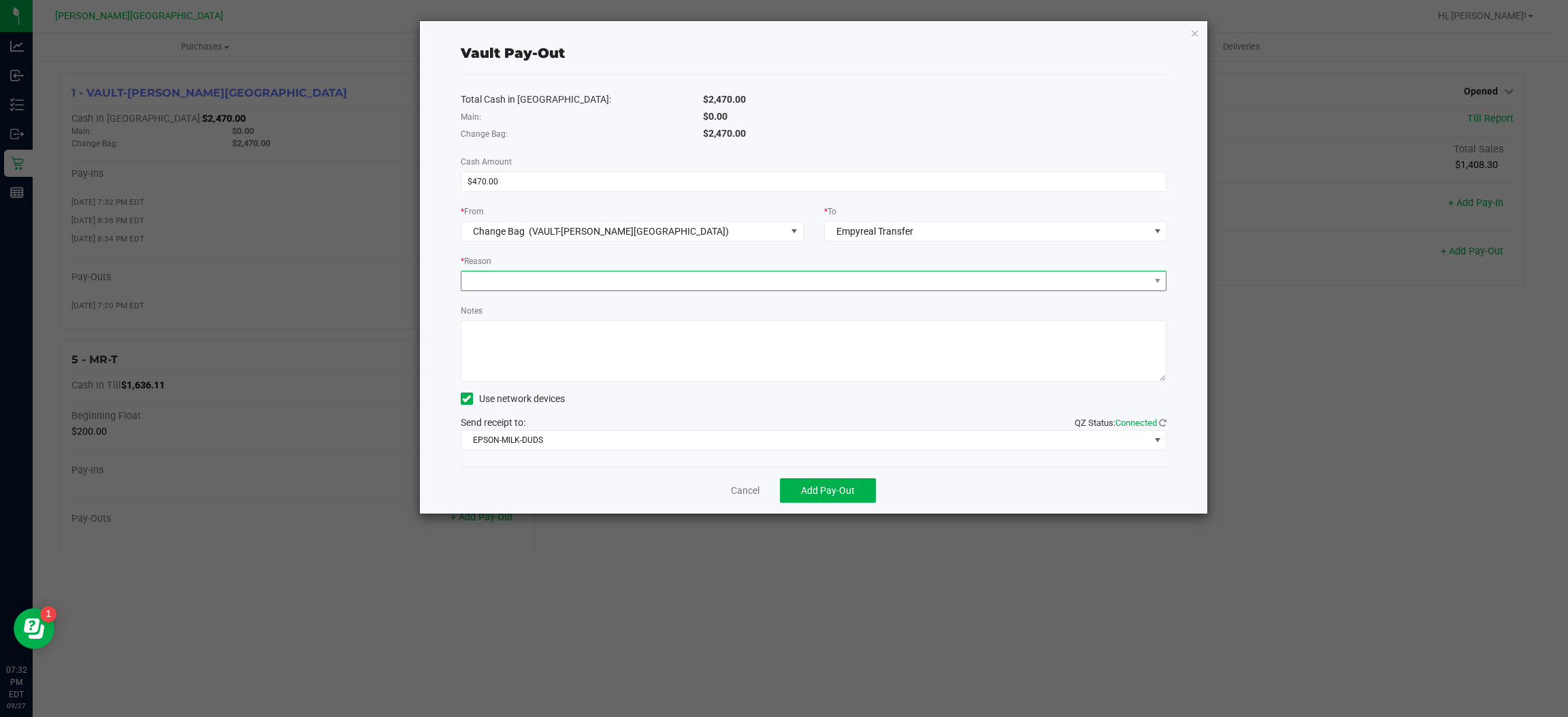
click at [791, 275] on span at bounding box center [805, 282] width 688 height 19
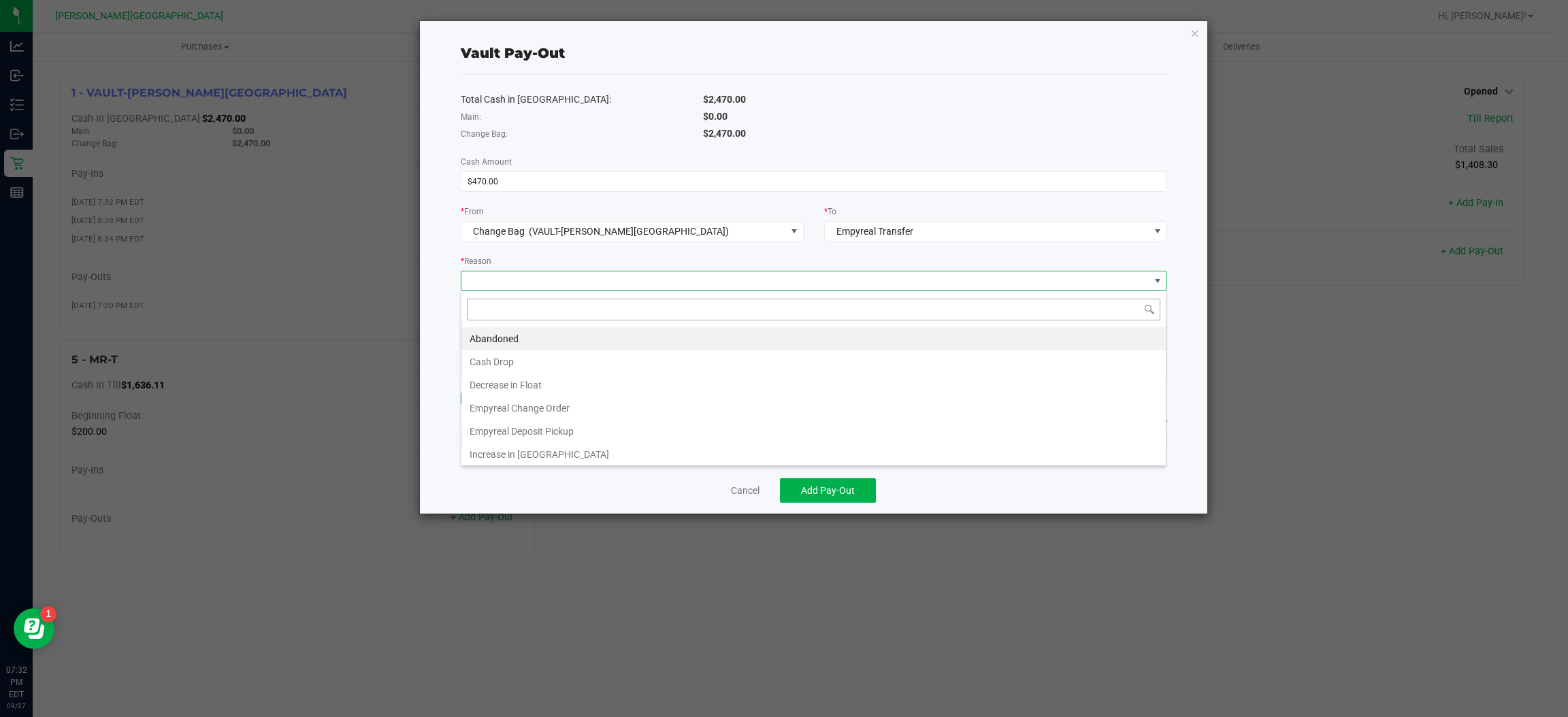
scroll to position [21, 707]
click at [565, 414] on li "Empyreal Change Order" at bounding box center [814, 408] width 705 height 23
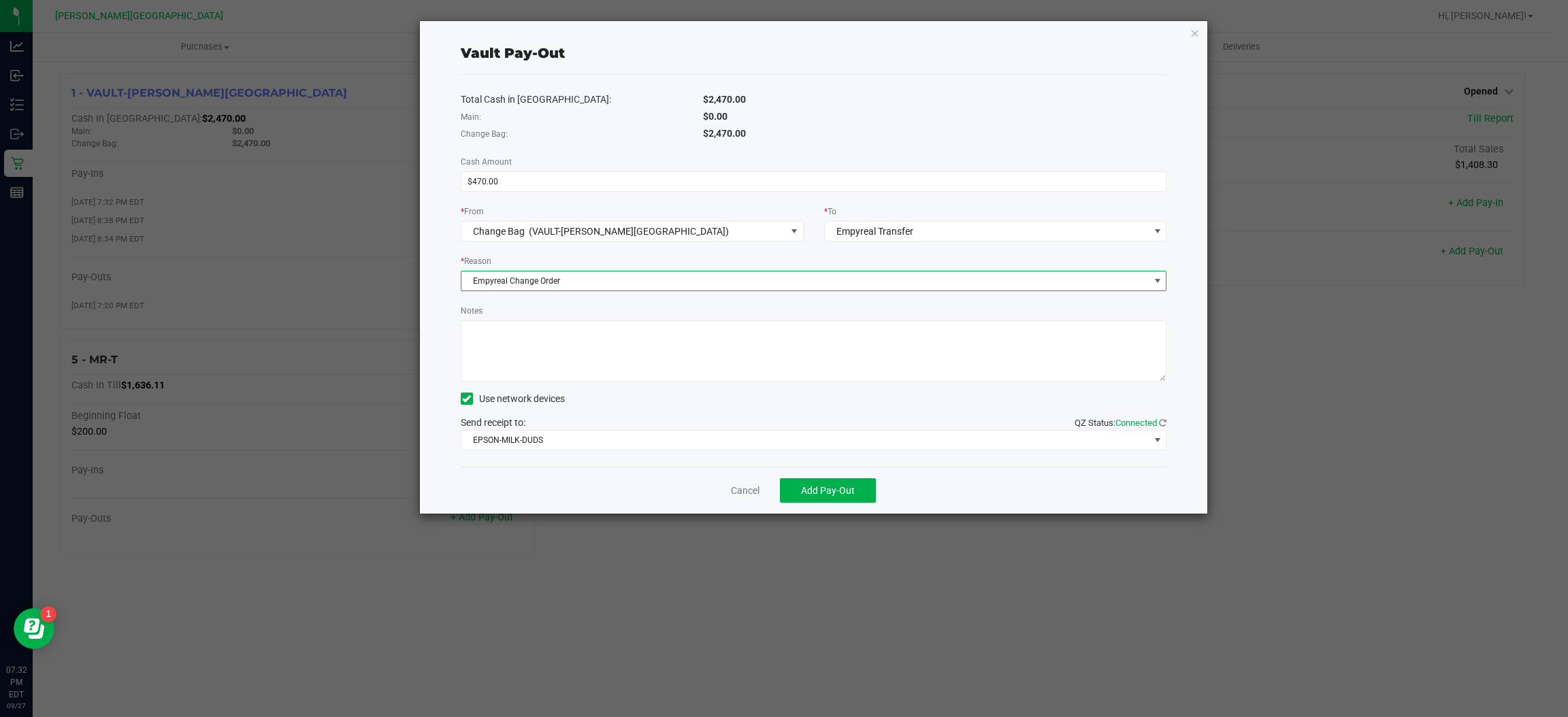
click at [575, 371] on textarea "Notes" at bounding box center [814, 350] width 707 height 61
type textarea "4"
type textarea "9/27 change order payment"
click at [802, 317] on div "Notes" at bounding box center [814, 343] width 707 height 78
click at [811, 469] on div "Cancel Add Pay-Out" at bounding box center [814, 490] width 707 height 47
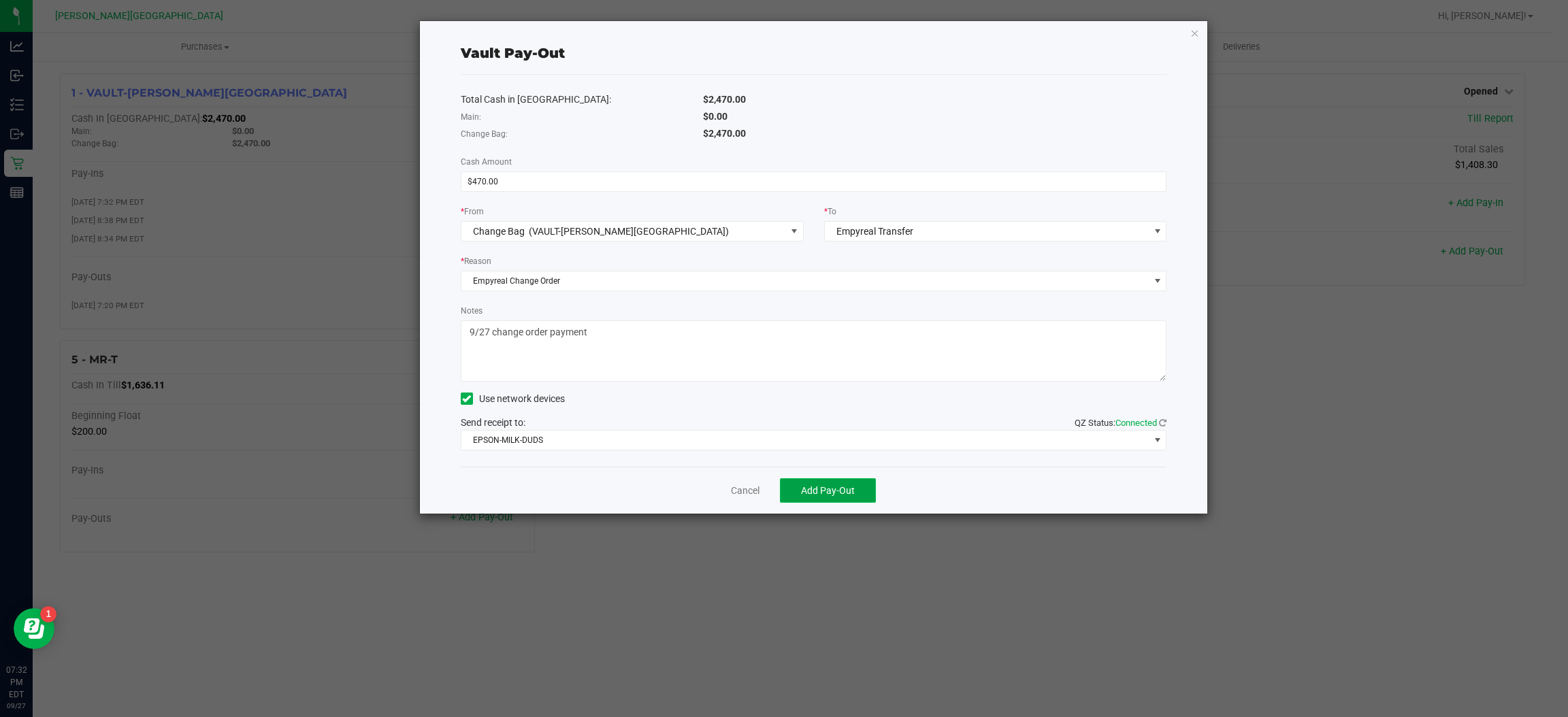
click at [809, 493] on span "Add Pay-Out" at bounding box center [829, 490] width 54 height 11
